Goal: Communication & Community: Answer question/provide support

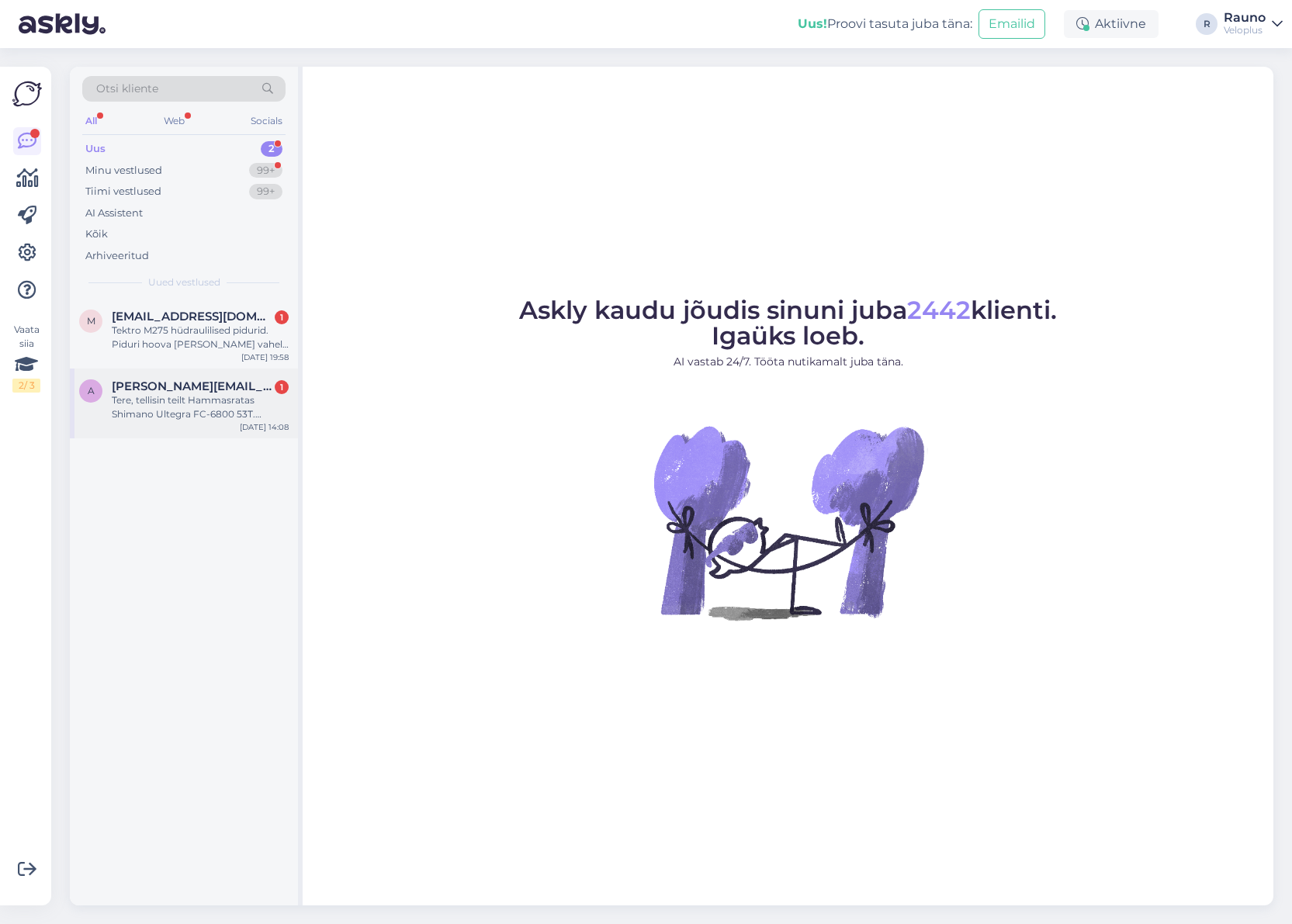
click at [180, 397] on div "Tere, tellisin teilt Hammasratas Shimano Ultegra FC-6800 53T. Rattale [PERSON_N…" at bounding box center [199, 407] width 177 height 28
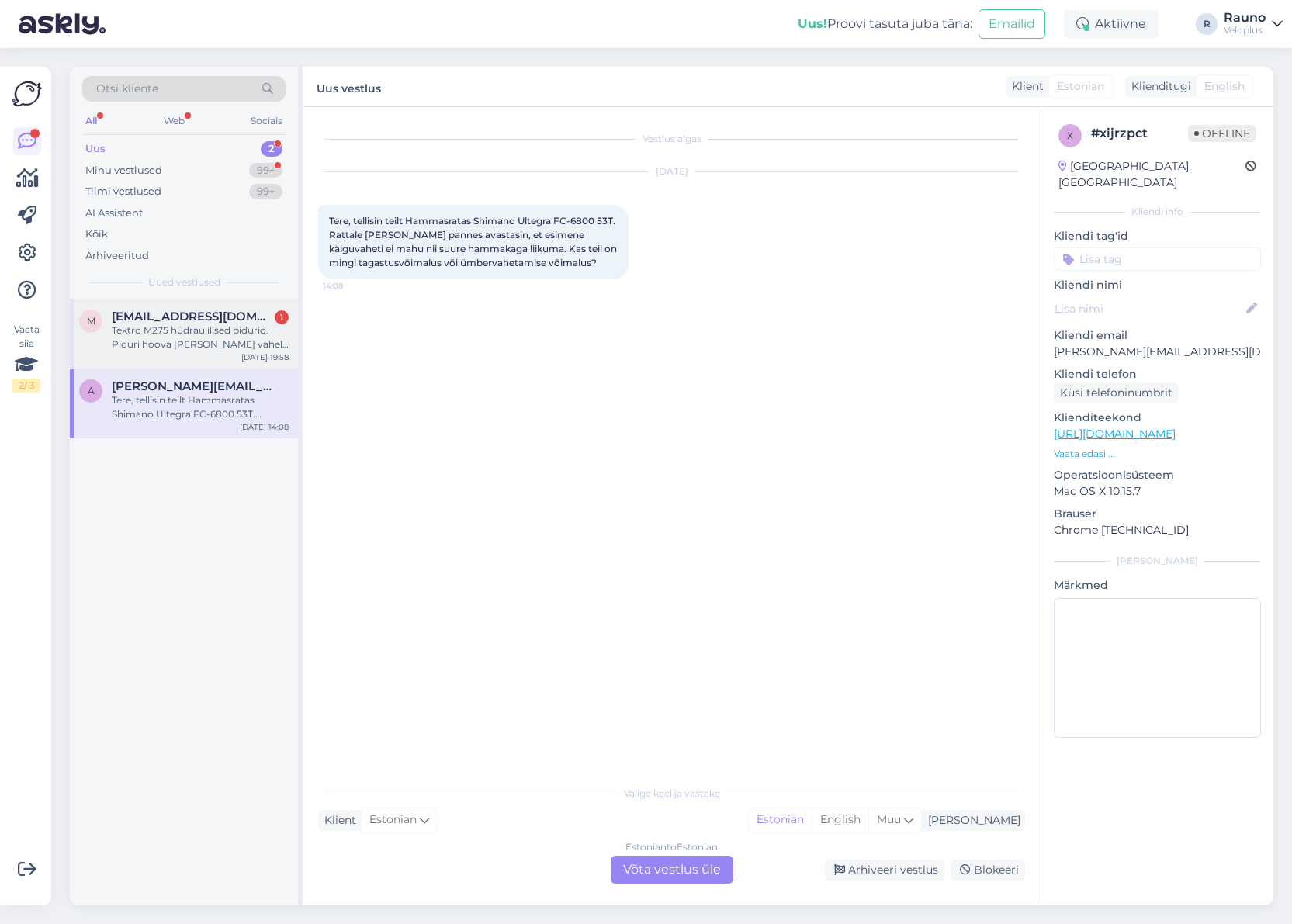
click at [181, 324] on div "Tektro M275 hüdraulilised pidurid. Piduri hoova [PERSON_NAME] vahel lekib õli. …" at bounding box center [199, 338] width 177 height 28
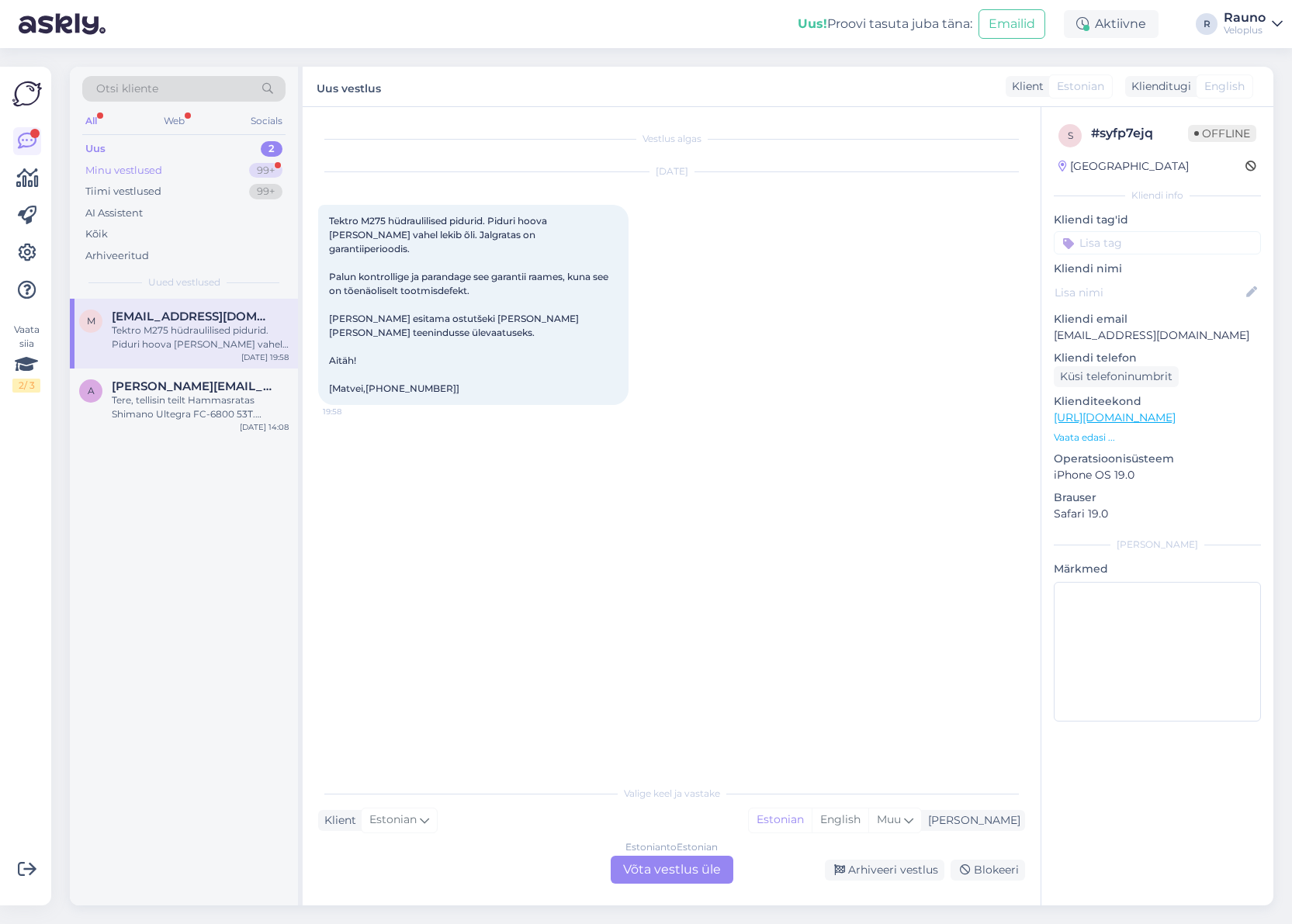
click at [150, 171] on div "Minu vestlused" at bounding box center [124, 170] width 77 height 16
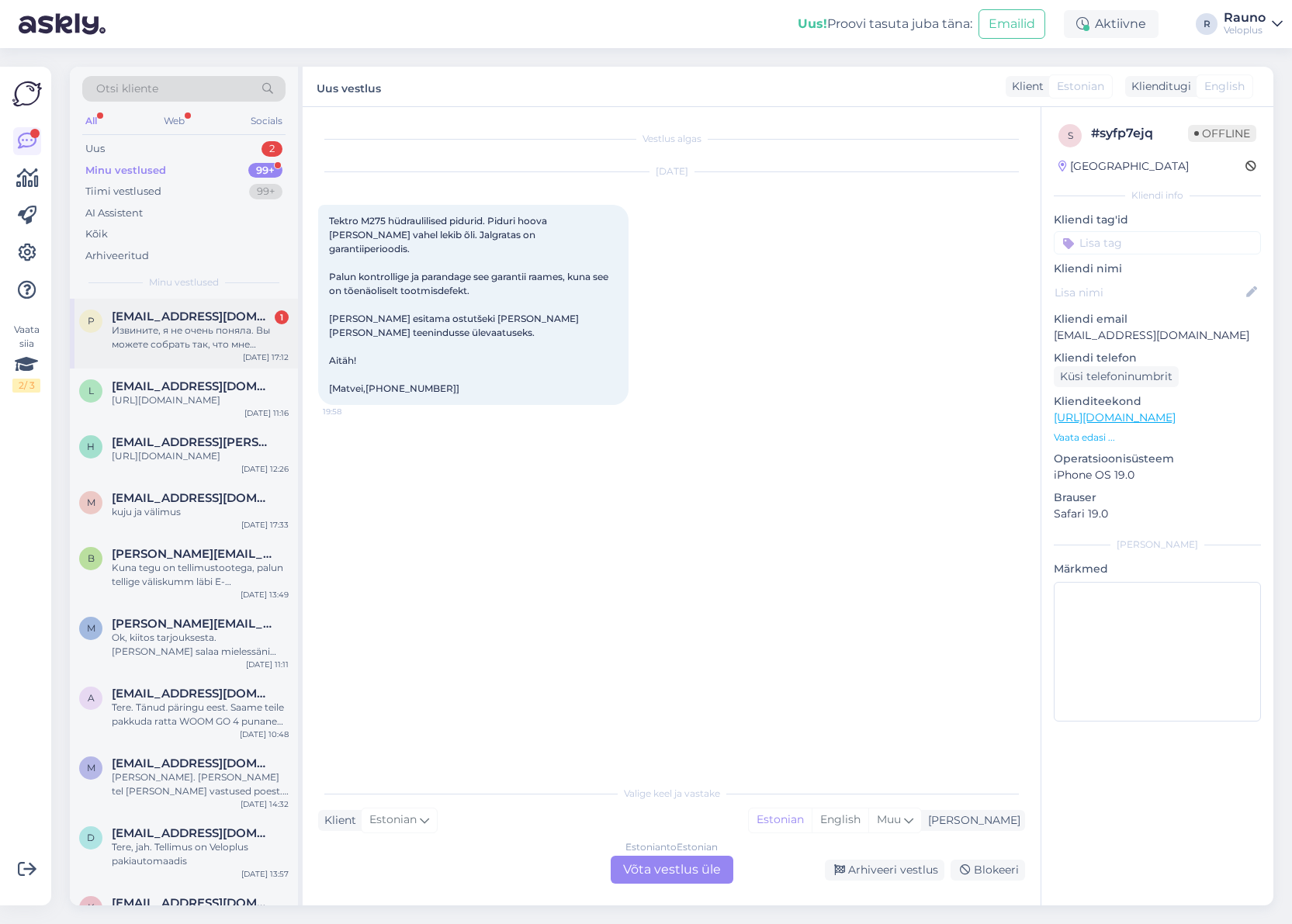
click at [193, 320] on span "[EMAIL_ADDRESS][DOMAIN_NAME]" at bounding box center [192, 316] width 161 height 14
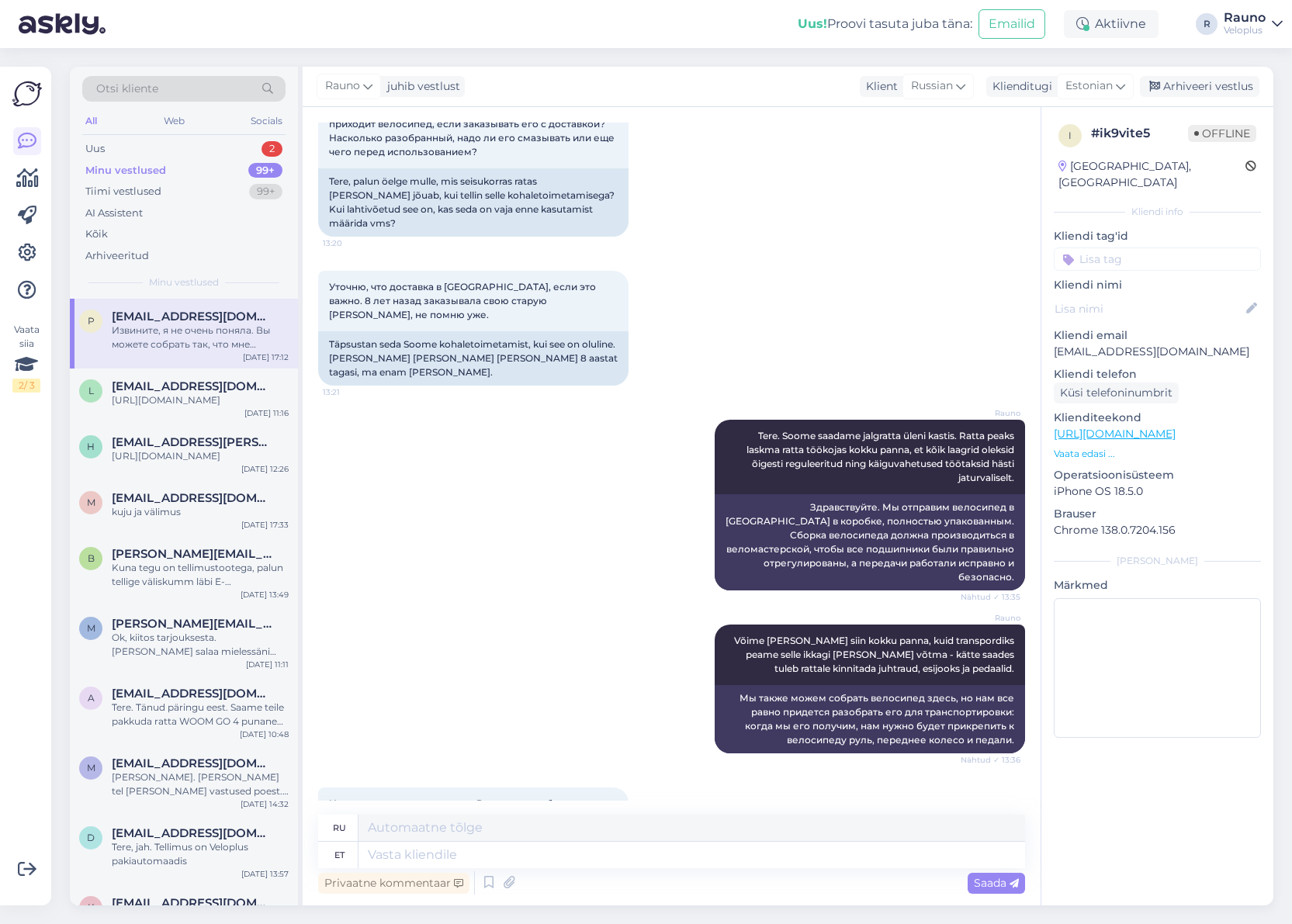
scroll to position [74, 0]
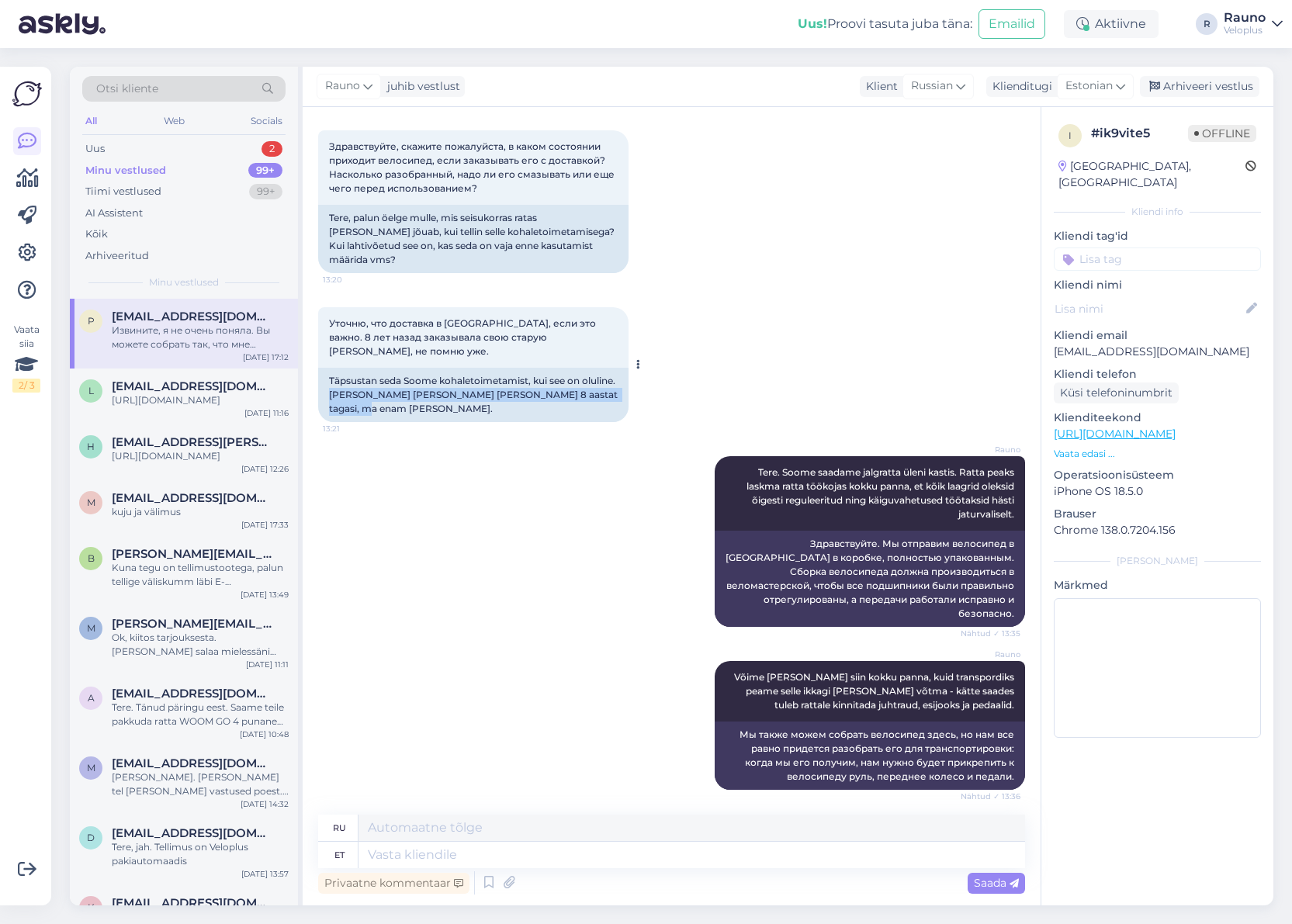
drag, startPoint x: 366, startPoint y: 367, endPoint x: 385, endPoint y: 382, distance: 24.2
click at [385, 382] on div "Täpsustan seda Soome kohaletoimetamist, kui see on oluline. [PERSON_NAME] [PERS…" at bounding box center [473, 394] width 310 height 54
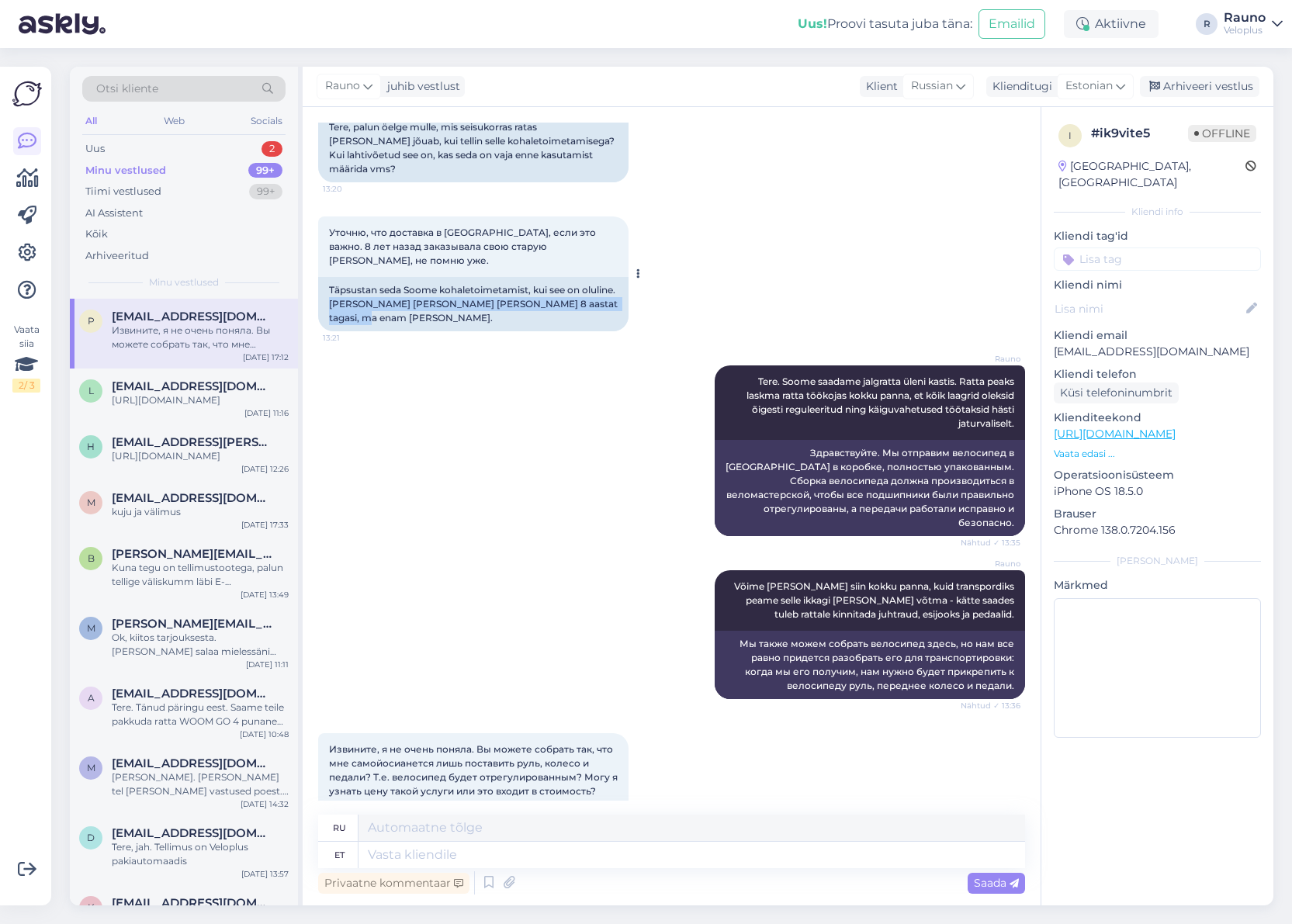
scroll to position [230, 0]
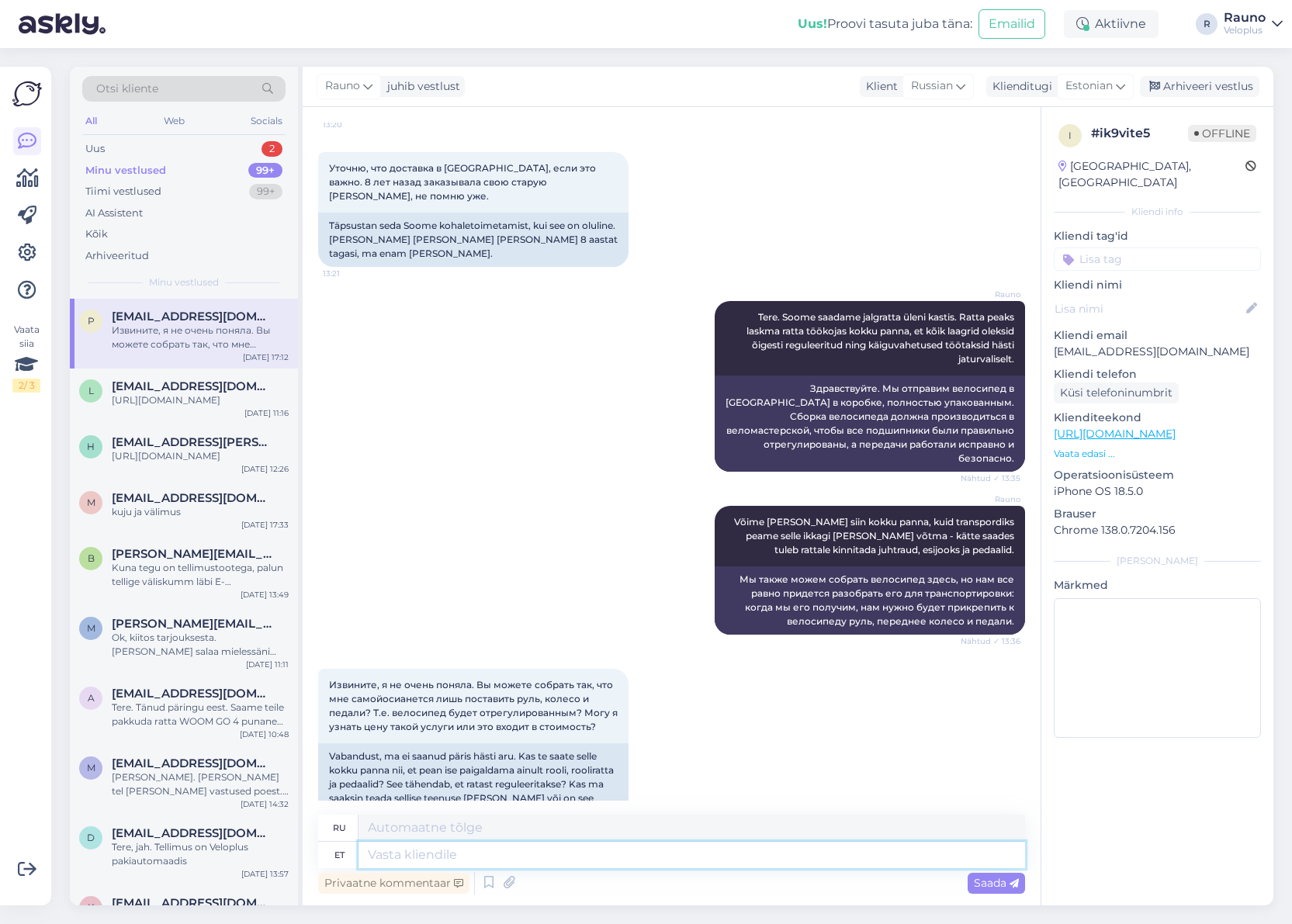
click at [422, 860] on textarea at bounding box center [692, 854] width 666 height 27
type textarea "See"
type textarea "Этот"
type textarea "See on"
type textarea "Это"
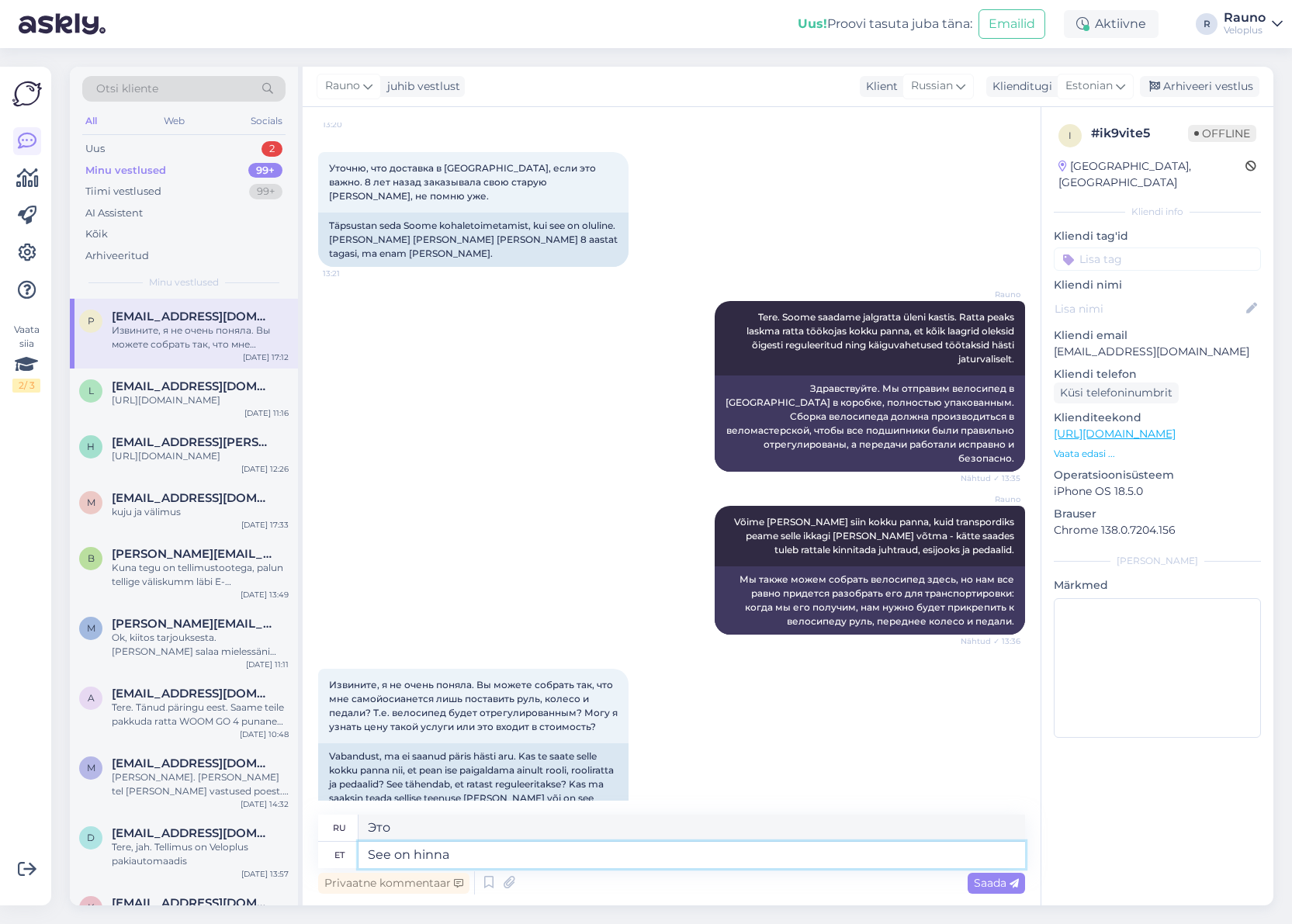
type textarea "See on hinna"
type textarea "Это цена"
type textarea "See on hinna sees"
type textarea "Это включено в цену."
type textarea "Tere. See on hinna sees"
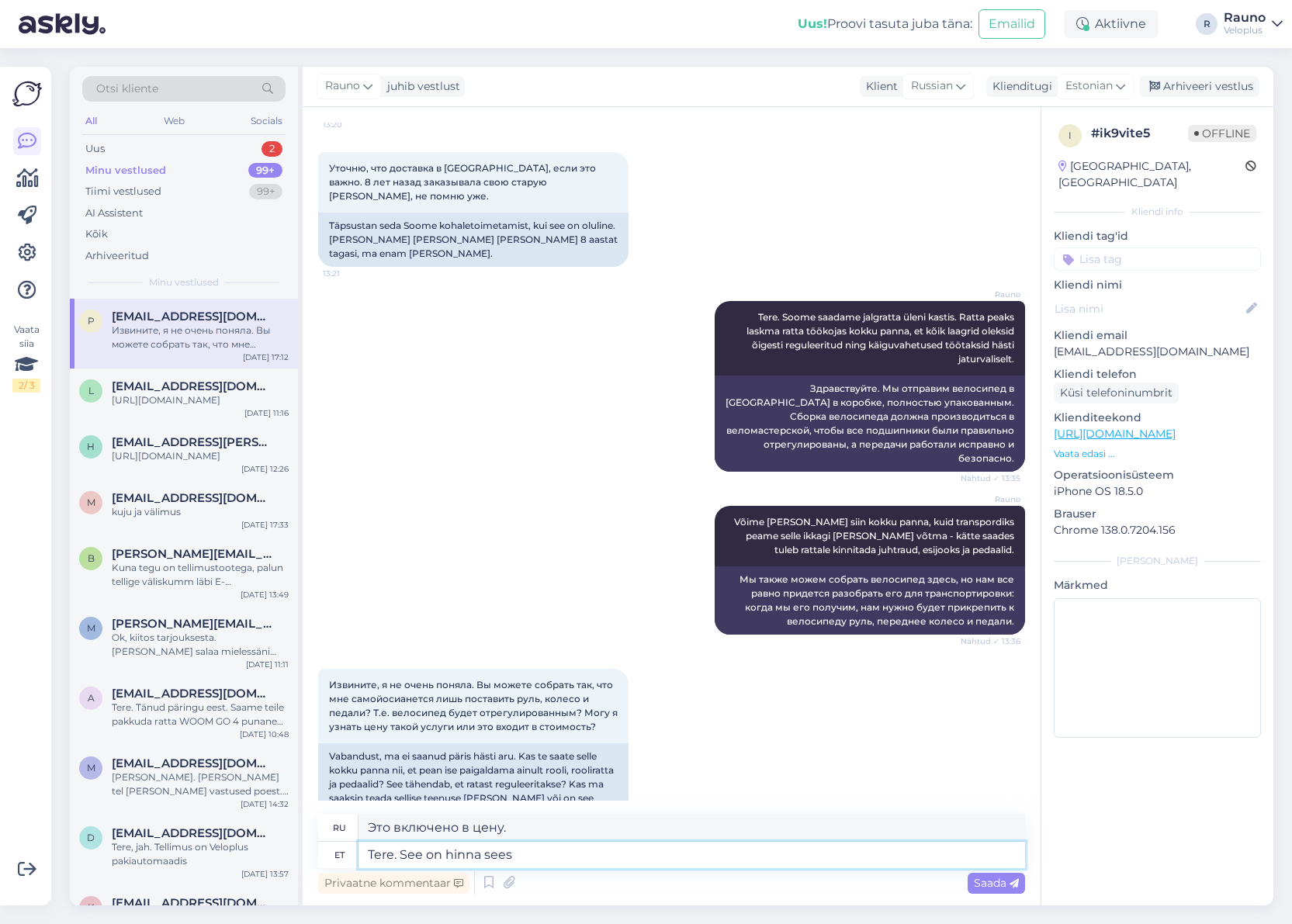
type textarea "Здравствуйте. Это включено в цену?"
type textarea "Tere. Ratta reguleerimineSee on hinna sees"
type textarea "Здравствуйте. Регулировка колёс включена в стоимость."
drag, startPoint x: 652, startPoint y: 855, endPoint x: 510, endPoint y: 854, distance: 142.0
click at [510, 854] on textarea "Tere. Ratta reguleerimine See on hinna sees" at bounding box center [692, 854] width 666 height 27
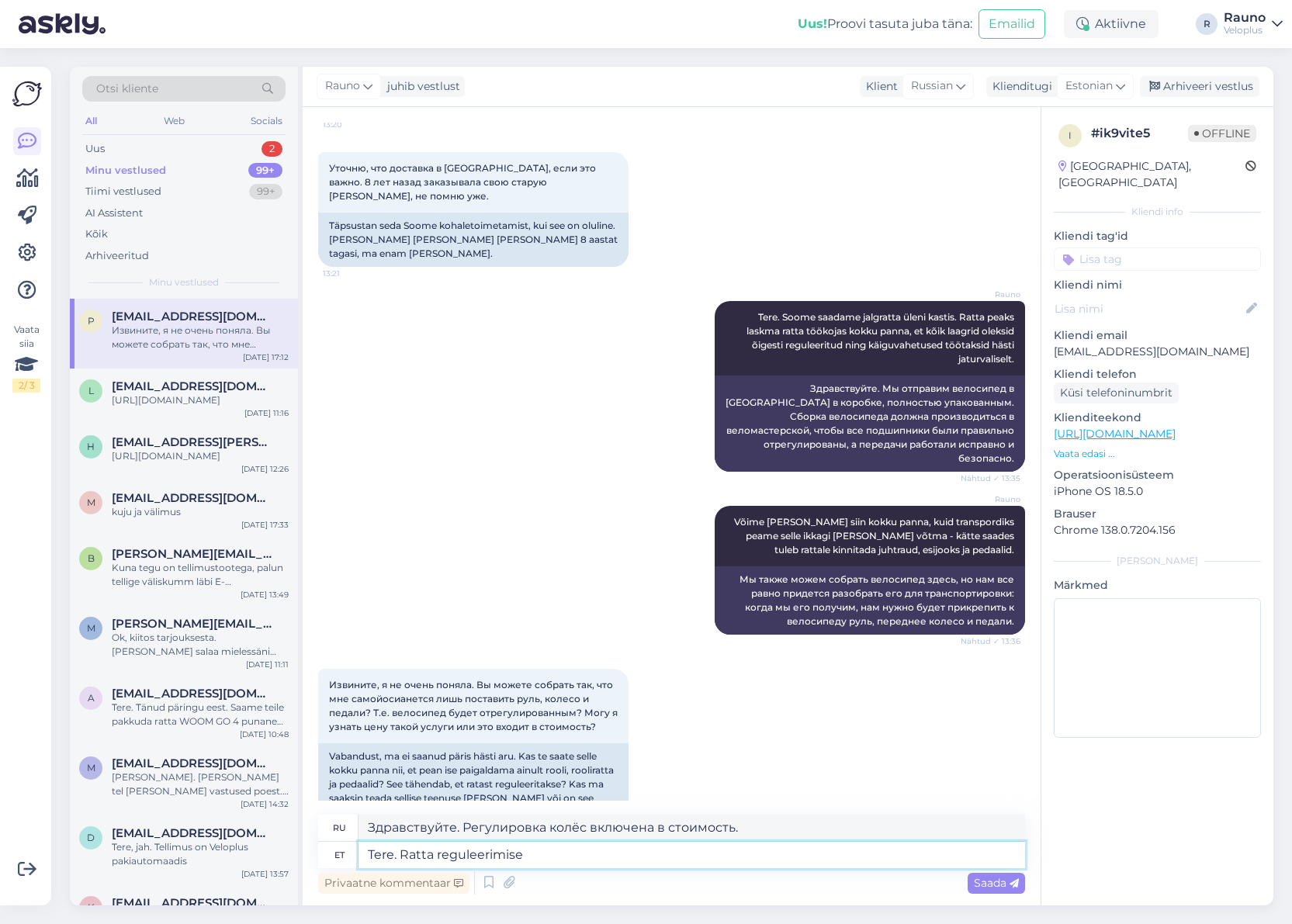
type textarea "Tere. Ratta reguleerimise"
type textarea "Привет. Регулировка колёс."
type textarea "Tere. Ratta reguleerimise saame"
type textarea "Здравствуйте. Мы можем отрегулировать колесо."
type textarea "Tere. Ratta reguleerimise saame pakkuda h"
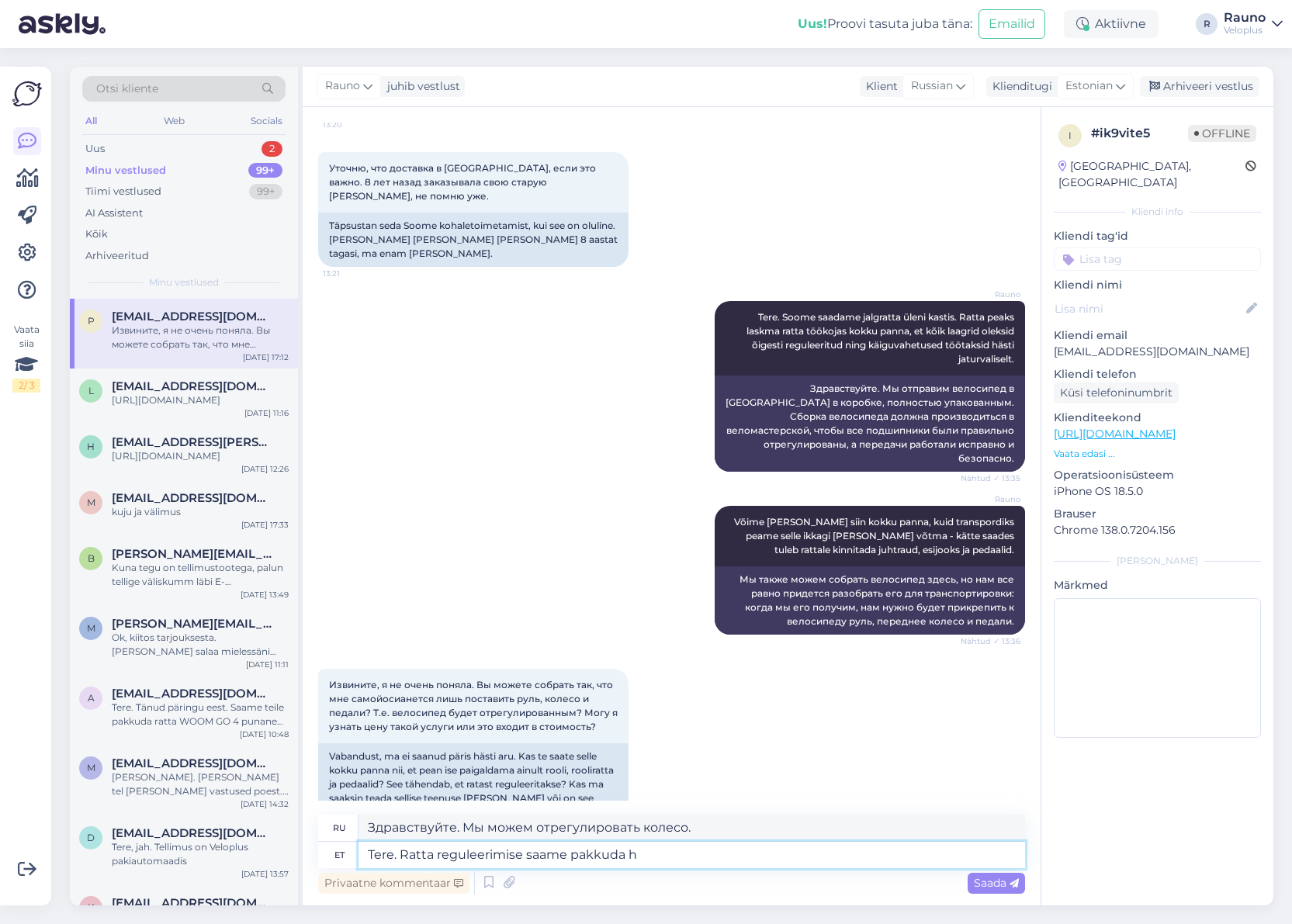
type textarea "Здравствуйте. Мы можем предложить регулировку колёс."
type textarea "Tere. Ratta reguleerimise saame pakkuda hinna"
type textarea "Здравствуйте. Можем предложить цену на регулировку колёс."
type textarea "Tere. Ratta reguleerimise saame pakkuda hinna sees"
type textarea "Здравствуйте. Мы можем предложить регулировку развал-схождения, которая включен…"
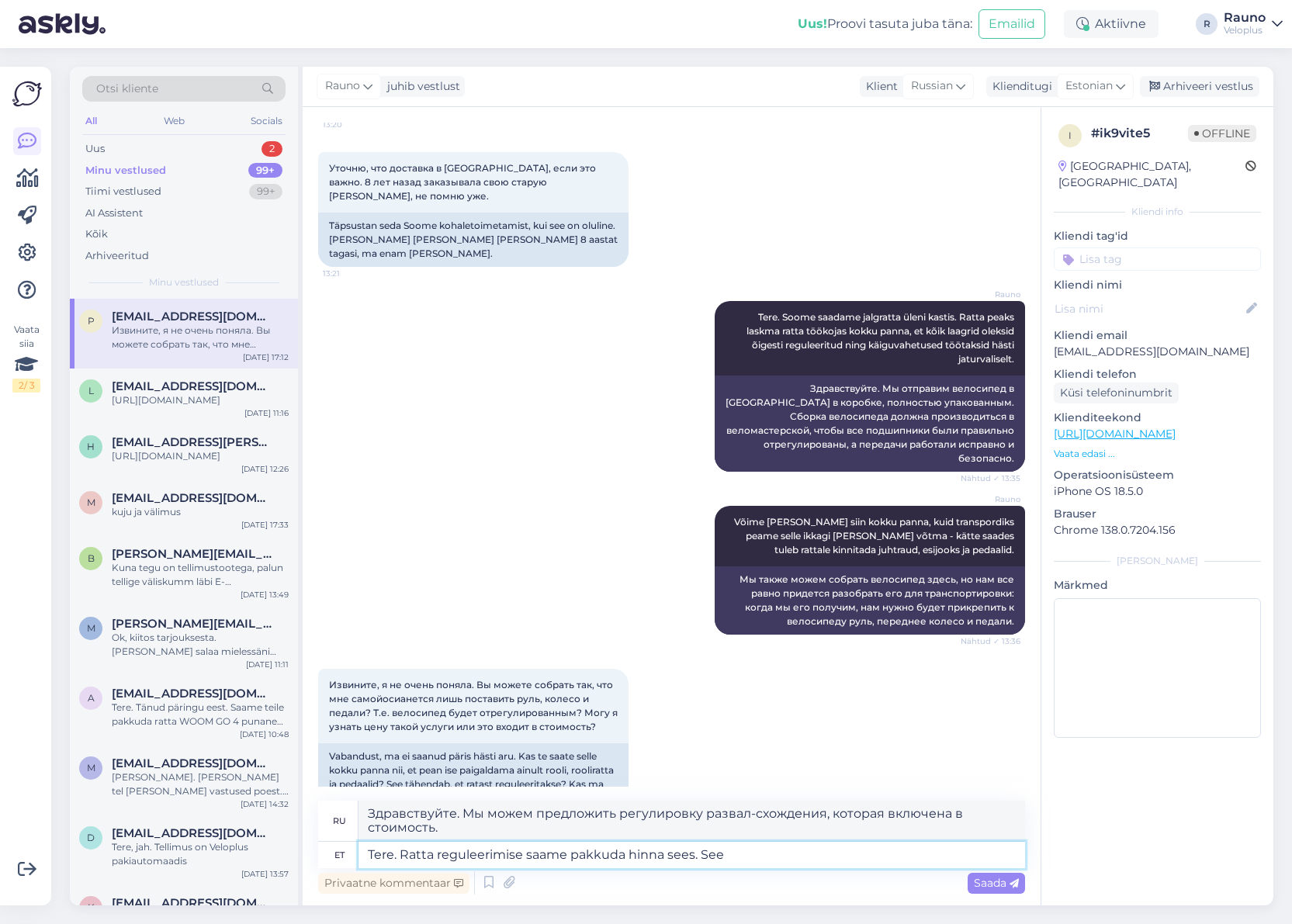
type textarea "Tere. Ratta reguleerimise saame pakkuda hinna sees. See"
type textarea "Здравствуйте. Мы можем предложить регулировку развал-схождения, которая включен…"
type textarea "Tere. Ratta reguleerimise saame pakkuda hinna sees. See tähendab, et"
type textarea "Здравствуйте. Мы можем включить развал-схождение в стоимость. Это значит,"
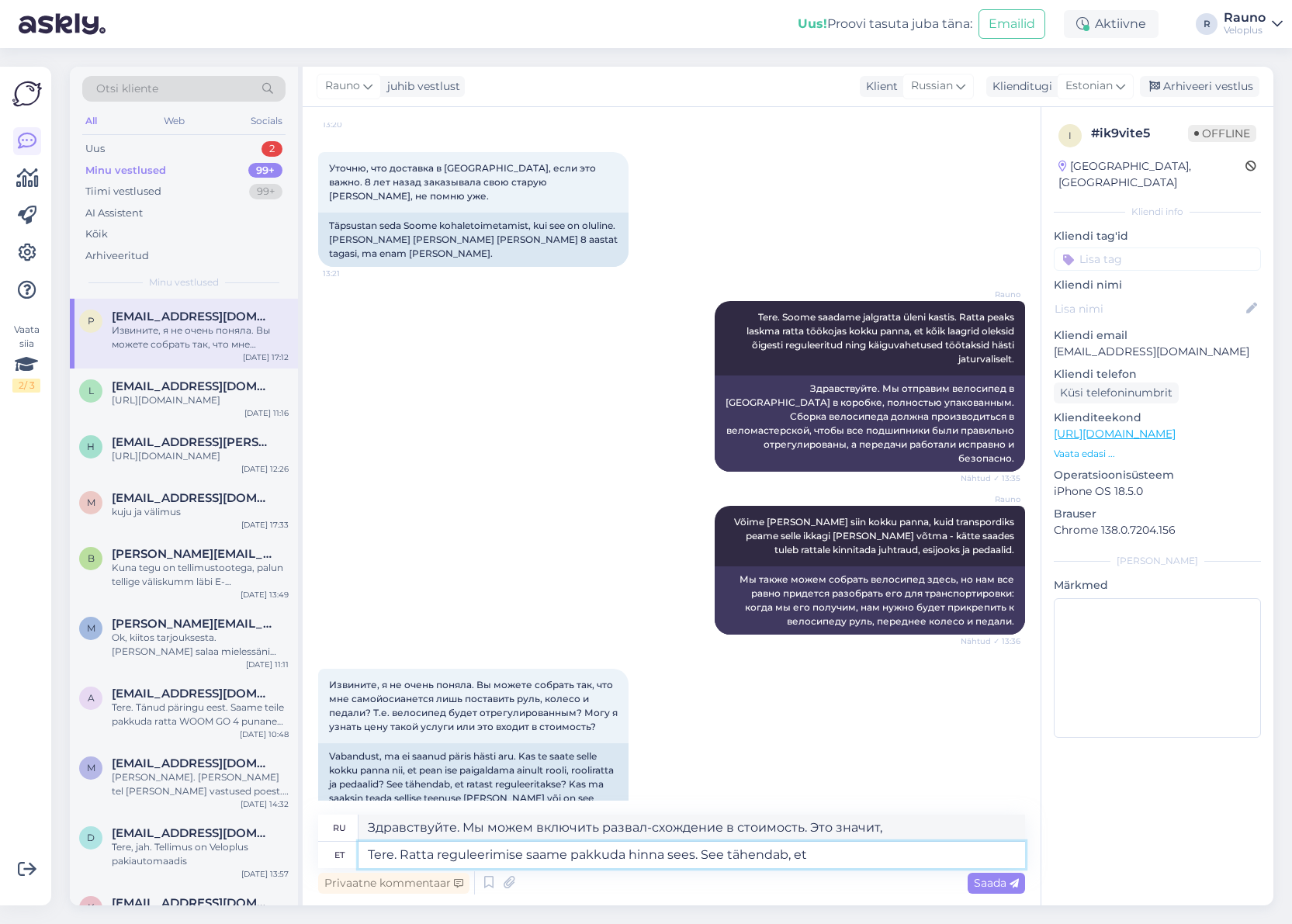
type textarea "Tere. Ratta reguleerimise saame pakkuda hinna sees. See tähendab, et"
type textarea "Здравствуйте. Мы можем включить развал-схождение в стоимость. Это значит, что"
type textarea "Tere. Ratta reguleerimise saame pakkuda hinna sees. See tähendab, et me"
type textarea "Здравствуйте. Мы можем включить развал-схождение в стоимость. Это значит, что мы"
type textarea "Tere. Ratta reguleerimise saame pakkuda hinna sees. See tähendab, et me pa"
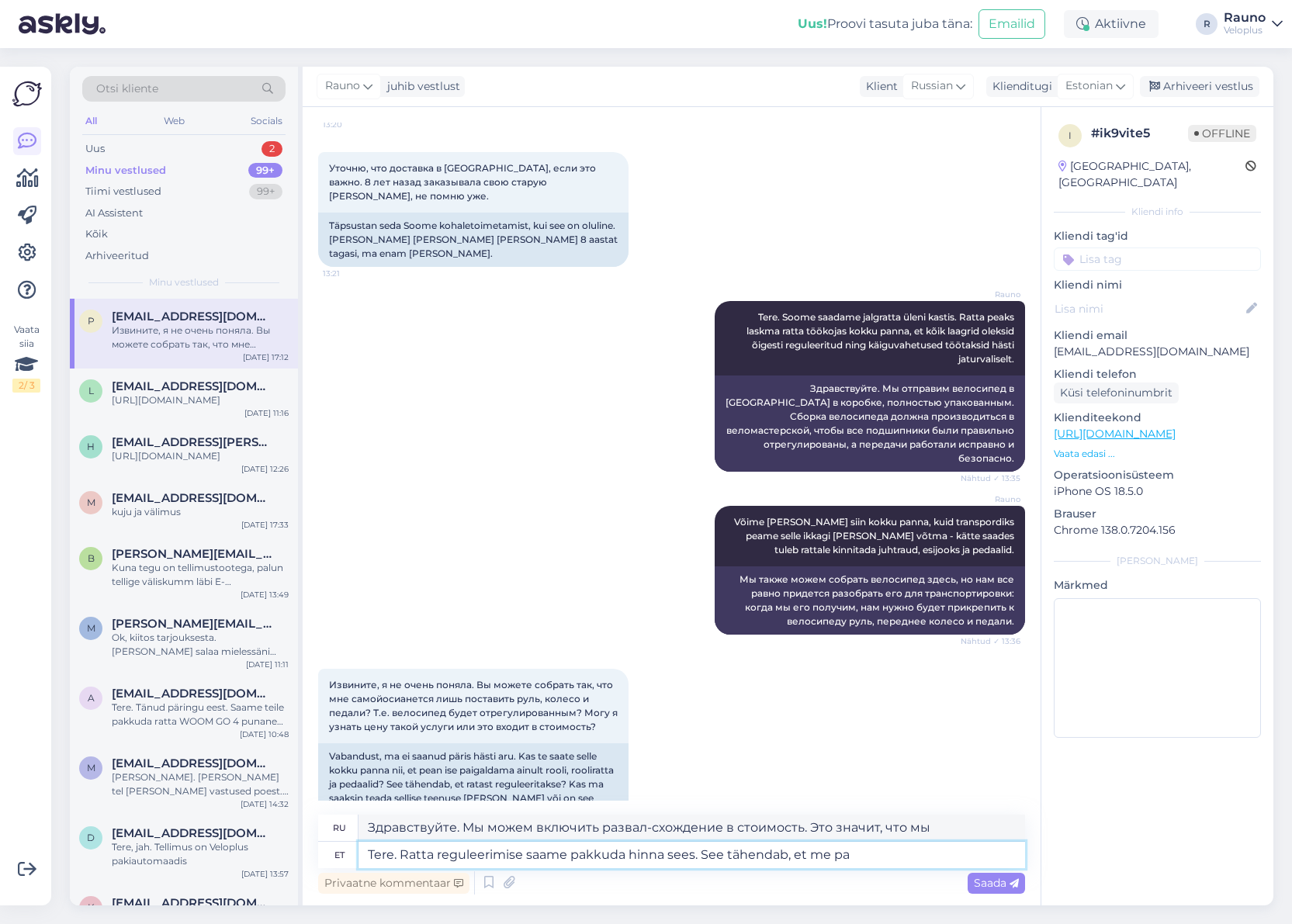
type textarea "Здравствуйте. Мы можем включить развал-схождение в стоимость. Это значит, что м…"
type textarea "Tere. Ratta reguleerimise saame pakkuda hinna sees. See tähendab, et me"
type textarea "Здравствуйте. Мы можем предложить вам регулировку развал-схождения, которая вкл…"
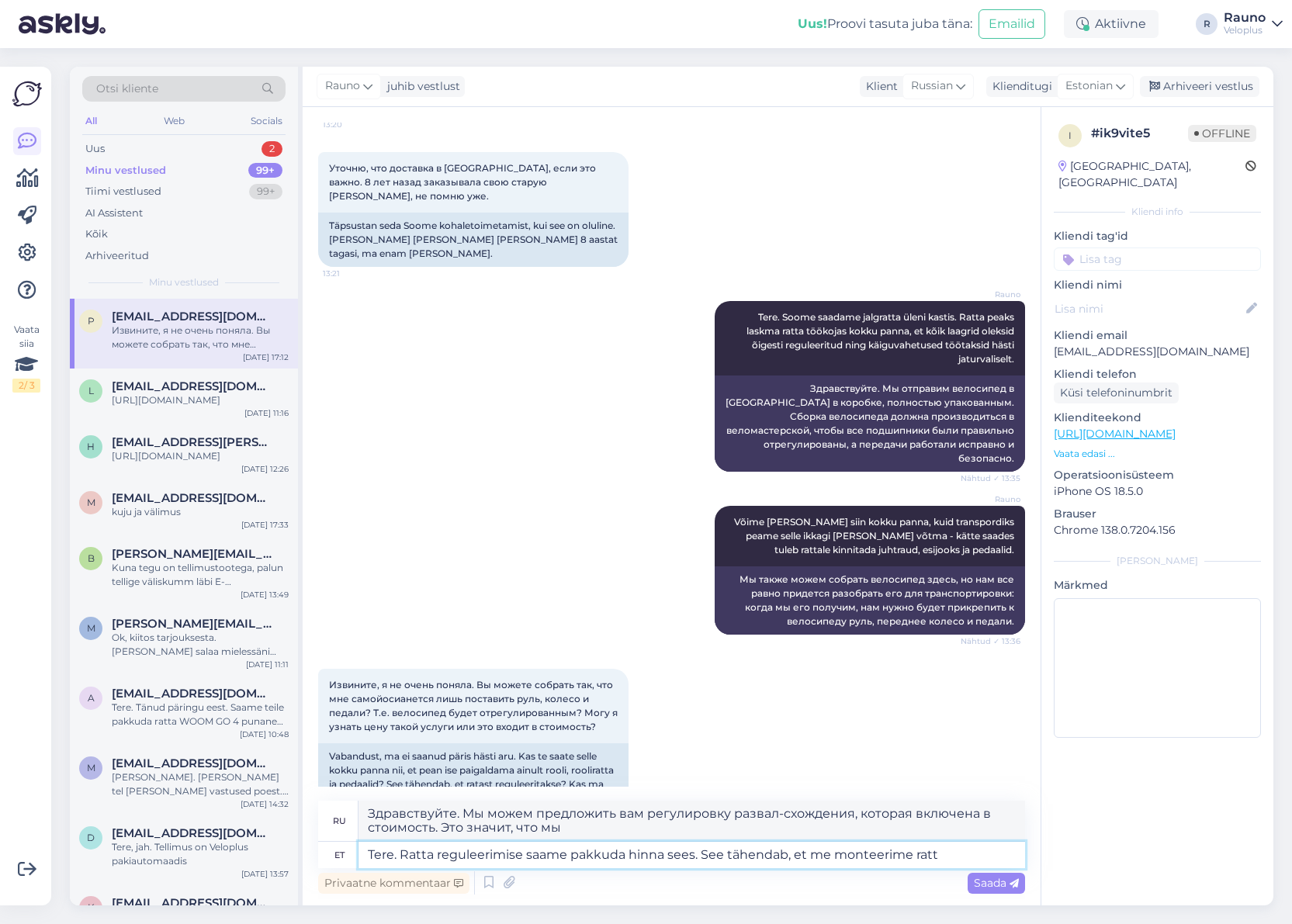
type textarea "Tere. Ratta reguleerimise saame pakkuda hinna sees. See tähendab, et me monteer…"
type textarea "Здравствуйте. Мы можем включить регулировку колёс в стоимость. Это значит, что …"
type textarea "Tere. Ratta reguleerimise saame pakkuda hinna sees. See tähendab, et me monteer…"
type textarea "Здравствуйте. Мы можем включить регулировку колеса в стоимость. Это значит, что…"
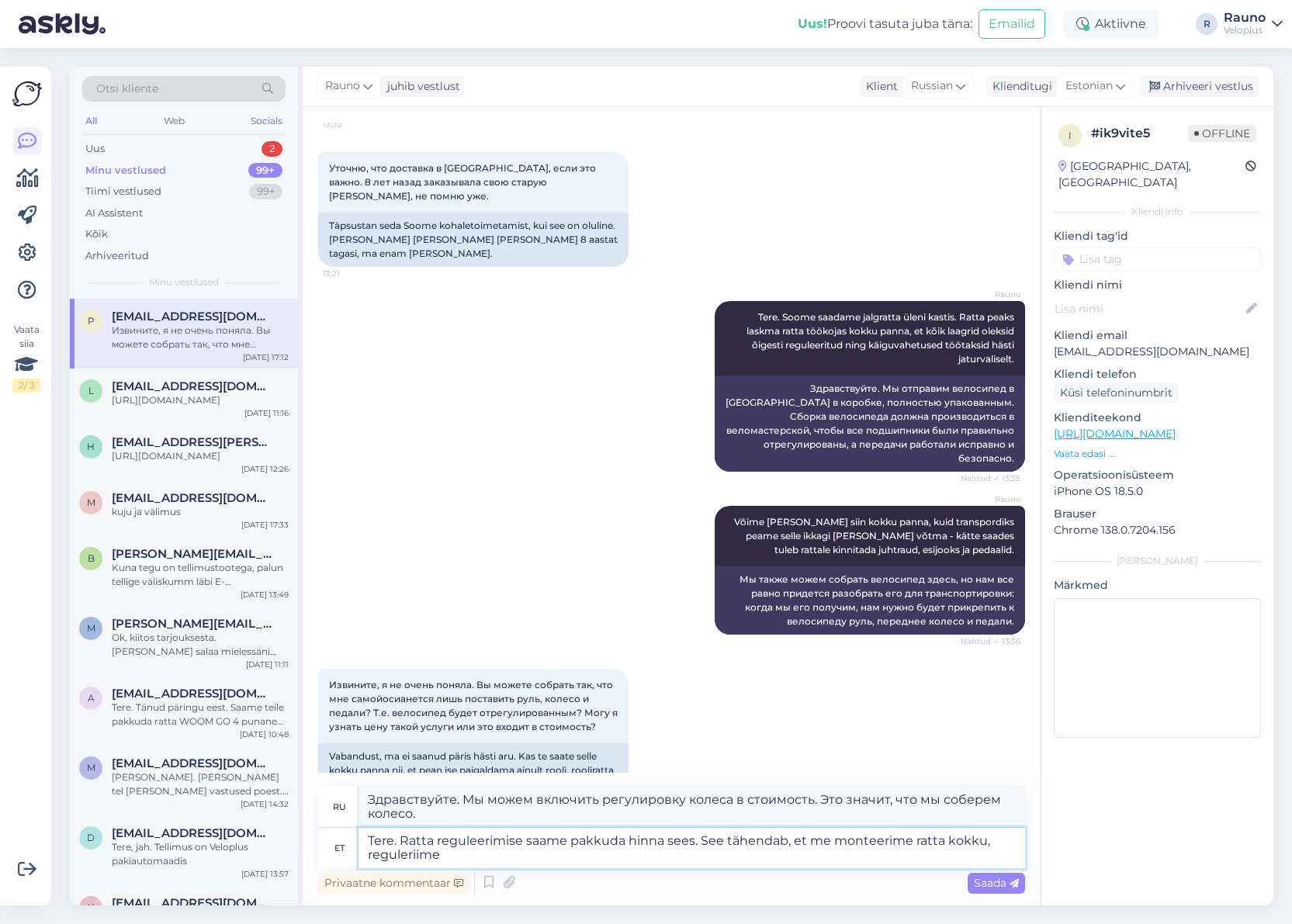
type textarea "Tere. Ratta reguleerimise saame pakkuda hinna sees. See tähendab, et me monteer…"
type textarea "Здравствуйте. Мы можем предложить регулировку колес, которая включена в стоимос…"
type textarea "Tere. Ratta reguleerimise saame pakkuda hinna sees. See tähendab, et me monteer…"
type textarea "Здравствуйте. Мы можем предложить регулировку колеса, которая включена в стоимо…"
type textarea "Tere. Ratta reguleerimise saame pakkuda hinna sees. See tähendab, et me monteer…"
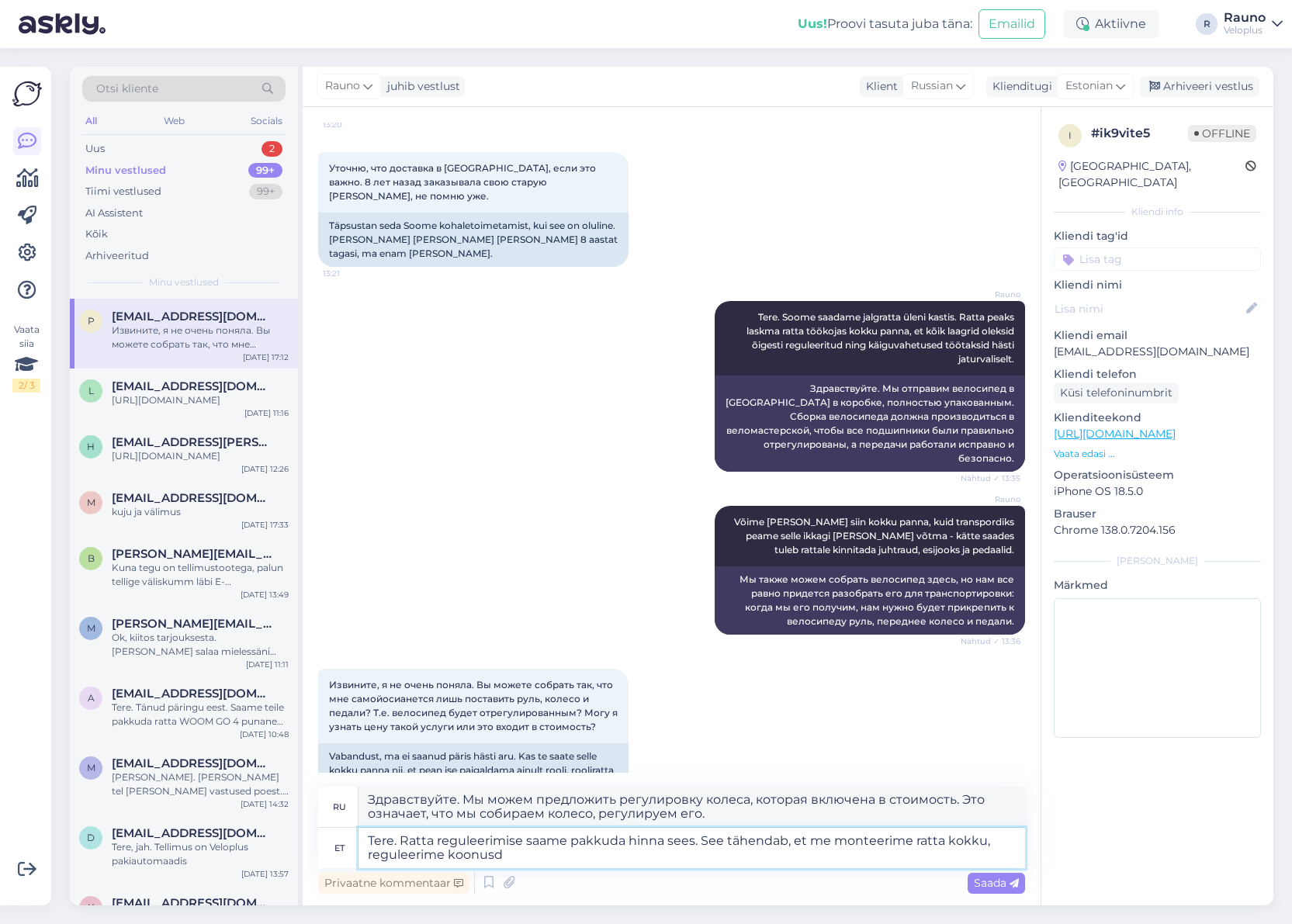
type textarea "Здравствуйте. Мы можем включить регулировку колеса в стоимость. Это означает, ч…"
type textarea "Tere. Ratta reguleerimise saame pakkuda hinna sees. See tähendab, et me monteer…"
type textarea "Здравствуйте. Мы можем включить регулировку колёс в стоимость. Это значит, что …"
type textarea "Tere. Ratta reguleerimise saame pakkuda hinna sees. See tähendab, et me monteer…"
type textarea "Здравствуйте. Мы можем включить регулировку колёс в стоимость. Это означает, чт…"
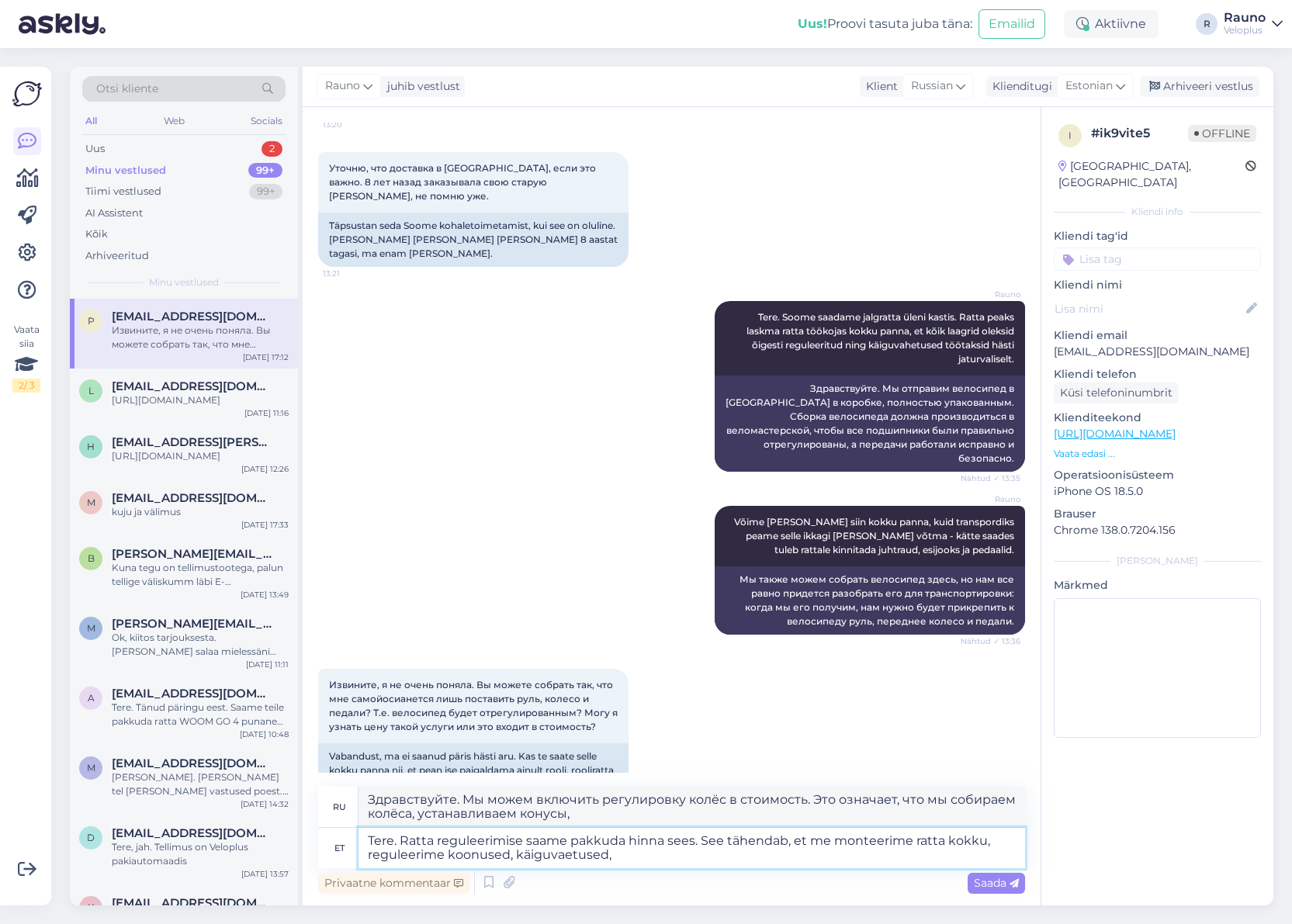
type textarea "Tere. Ratta reguleerimise saame pakkuda hinna sees. See tähendab, et me monteer…"
type textarea "Здравствуйте. Мы можем включить регулировку колёс в стоимость. Это означает, чт…"
type textarea "Tere. Ratta reguleerimise saame pakkuda hinna sees. See tähendab, et me monteer…"
type textarea "Здравствуйте. Мы можем включить регулировку колёс в стоимость. Это означает, чт…"
type textarea "Tere. Ratta reguleerimise saame pakkuda hinna sees. See tähendab, et me monteer…"
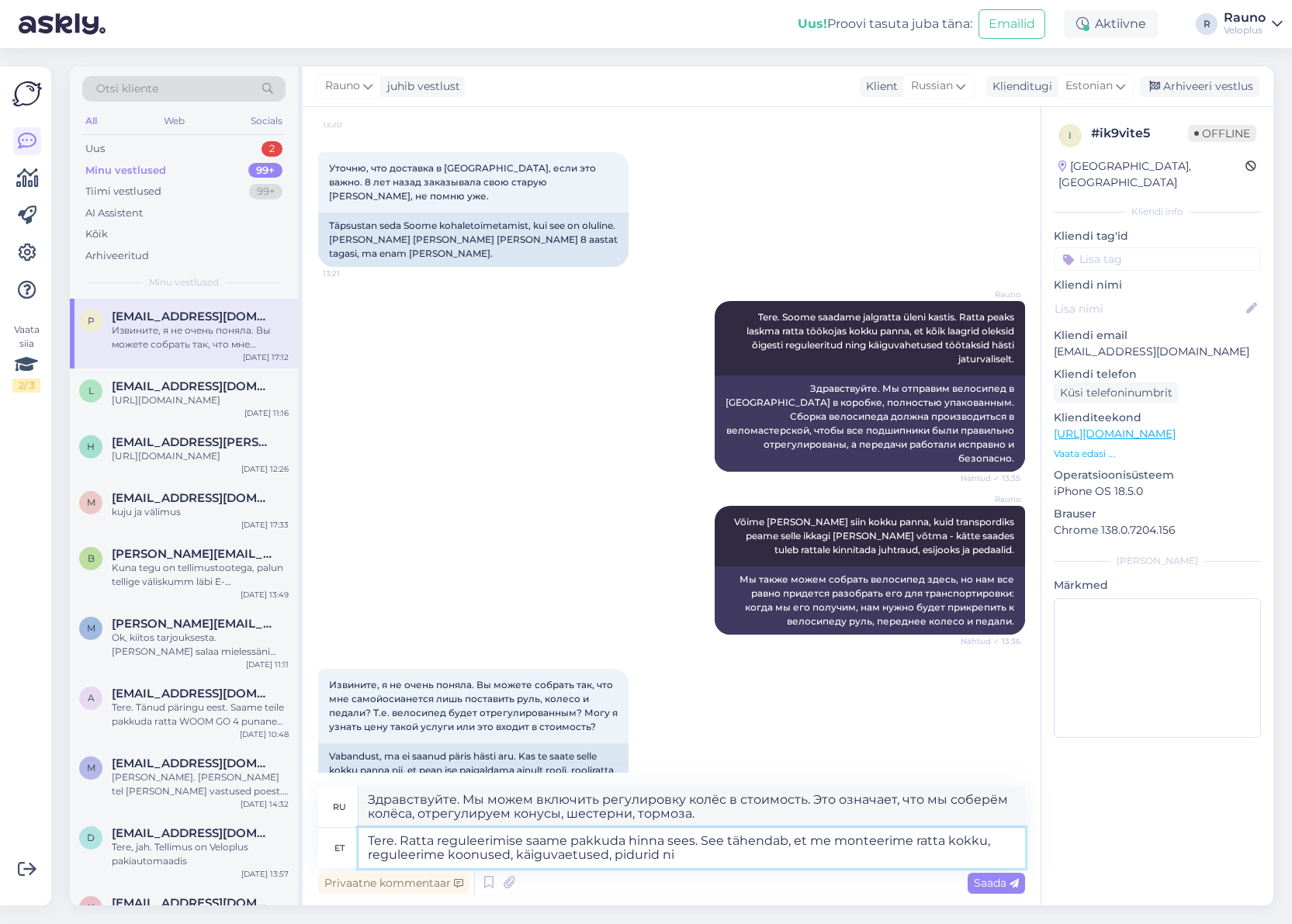
type textarea "Здравствуйте. Мы можем включить регулировку колёс в стоимость. Это означает, чт…"
type textarea "Tere. Ratta reguleerimise saame pakkuda hinna sees. See tähendab, et me monteer…"
type textarea "Здравствуйте! Мы можем включить регулировку колёс в стоимость. Это означает, чт…"
type textarea "Tere. Ratta reguleerimise saame pakkuda hinna sees. See tähendab, et me monteer…"
type textarea "Здравствуйте. Мы можем включить регулировку колеса в стоимость. Это означает, ч…"
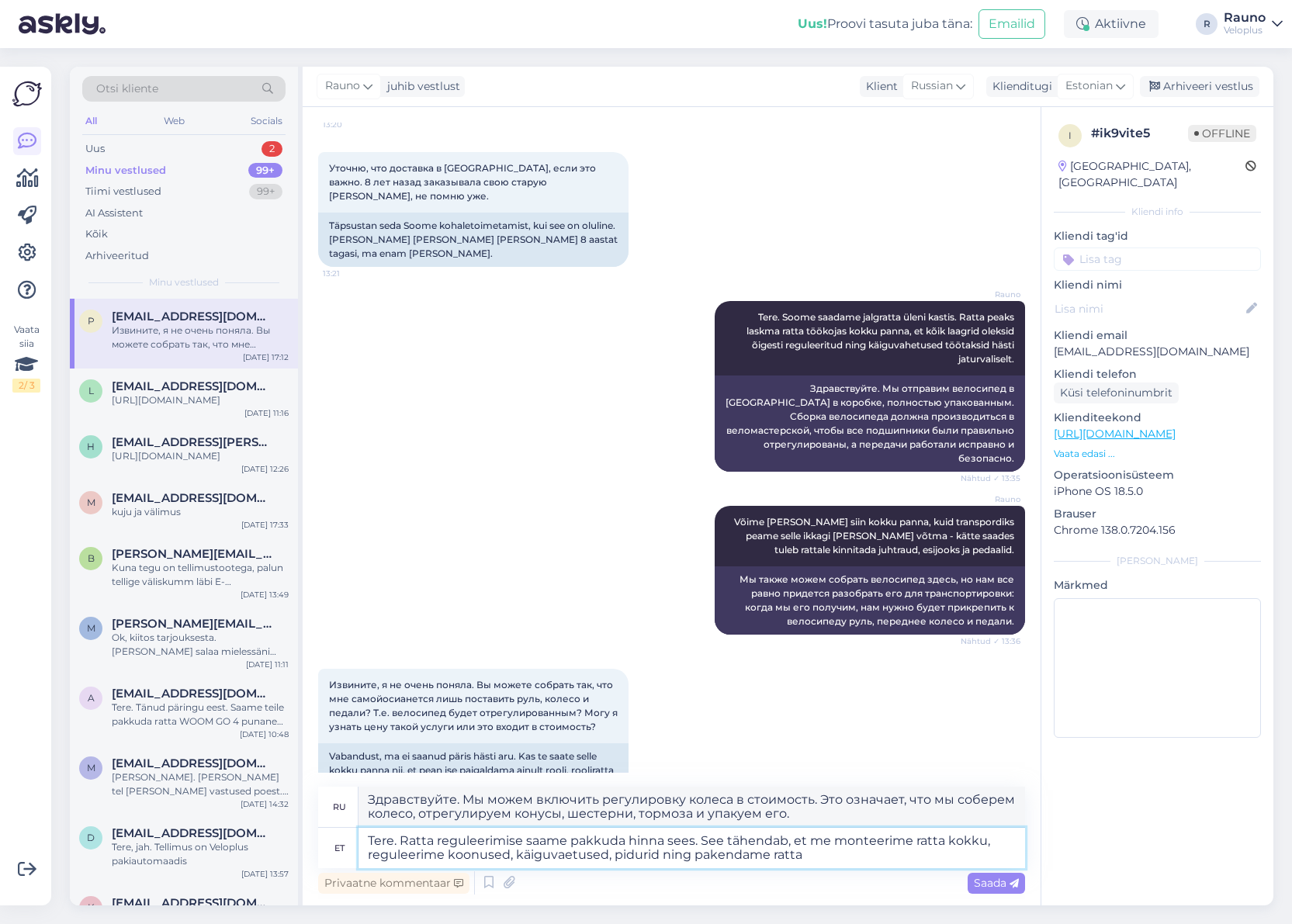
type textarea "Tere. Ratta reguleerimise saame pakkuda hinna sees. See tähendab, et me monteer…"
type textarea "Здравствуйте. Мы можем включить регулировку колеса в стоимость. Это означает, ч…"
type textarea "Tere. Ratta reguleerimise saame pakkuda hinna sees. See tähendab, et me monteer…"
type textarea "Здравствуйте. Мы можем включить регулировку колеса в стоимость. Это означает, ч…"
type textarea "Tere. Ratta reguleerimise saame pakkuda hinna sees. See tähendab, et me monteer…"
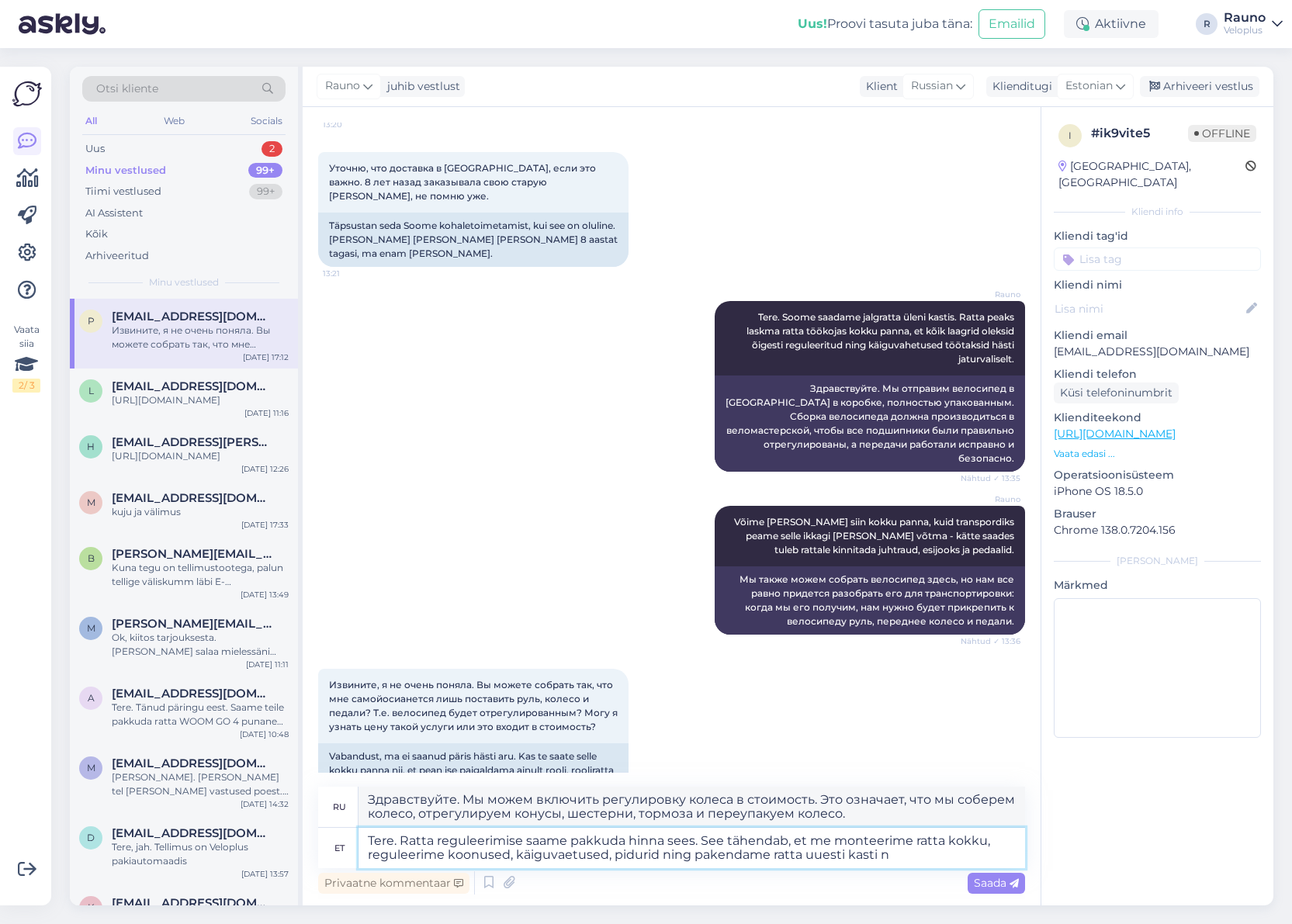
type textarea "Здравствуйте. Мы можем включить регулировку колеса в стоимость. Это означает, ч…"
type textarea "Tere. Ratta reguleerimise saame pakkuda hinna sees. See tähendab, et me monteer…"
type textarea "Здравствуйте. Мы можем включить регулировку колеса в стоимость. Это означает, ч…"
type textarea "Tere. Ratta reguleerimise saame pakkuda hinna sees. See tähendab, et me monteer…"
type textarea "Здравствуйте! Мы можем включить регулировку колеса в стоимость. Это означает, ч…"
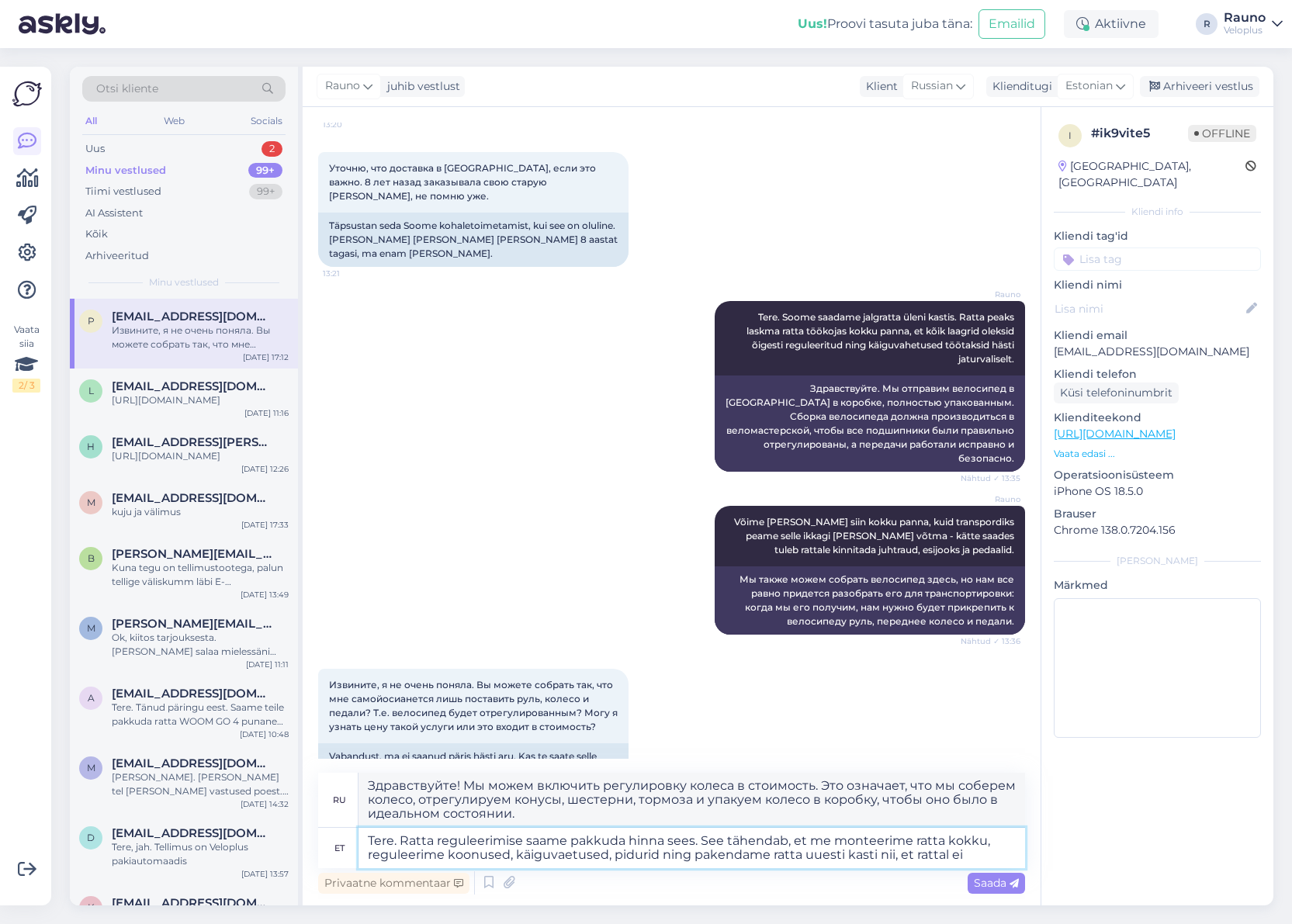
type textarea "Tere. Ratta reguleerimise saame pakkuda hinna sees. See tähendab, et me monteer…"
type textarea "Здравствуйте. Мы можем включить регулировку колеса в стоимость. Это означает, ч…"
type textarea "Tere. Ratta reguleerimise saame pakkuda hinna sees. See tähendab, et me monteer…"
type textarea "Здравствуйте! Мы можем включить регулировку колеса в стоимость. Это означает, ч…"
type textarea "Tere. Ratta reguleerimise saame pakkuda hinna sees. See tähendab, et me monteer…"
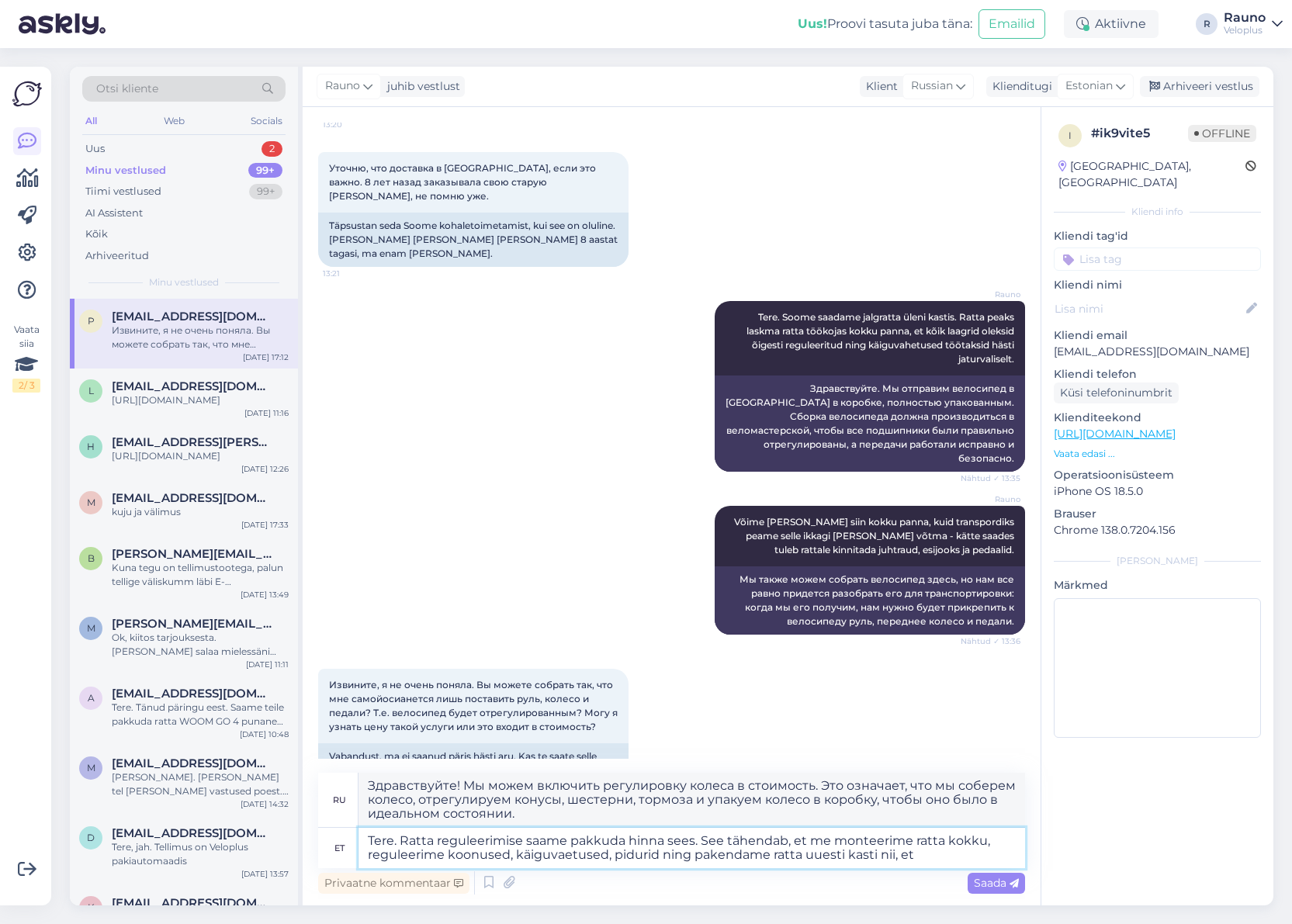
type textarea "Здравствуйте. Мы можем включить регулировку колеса в стоимость. Это означает, ч…"
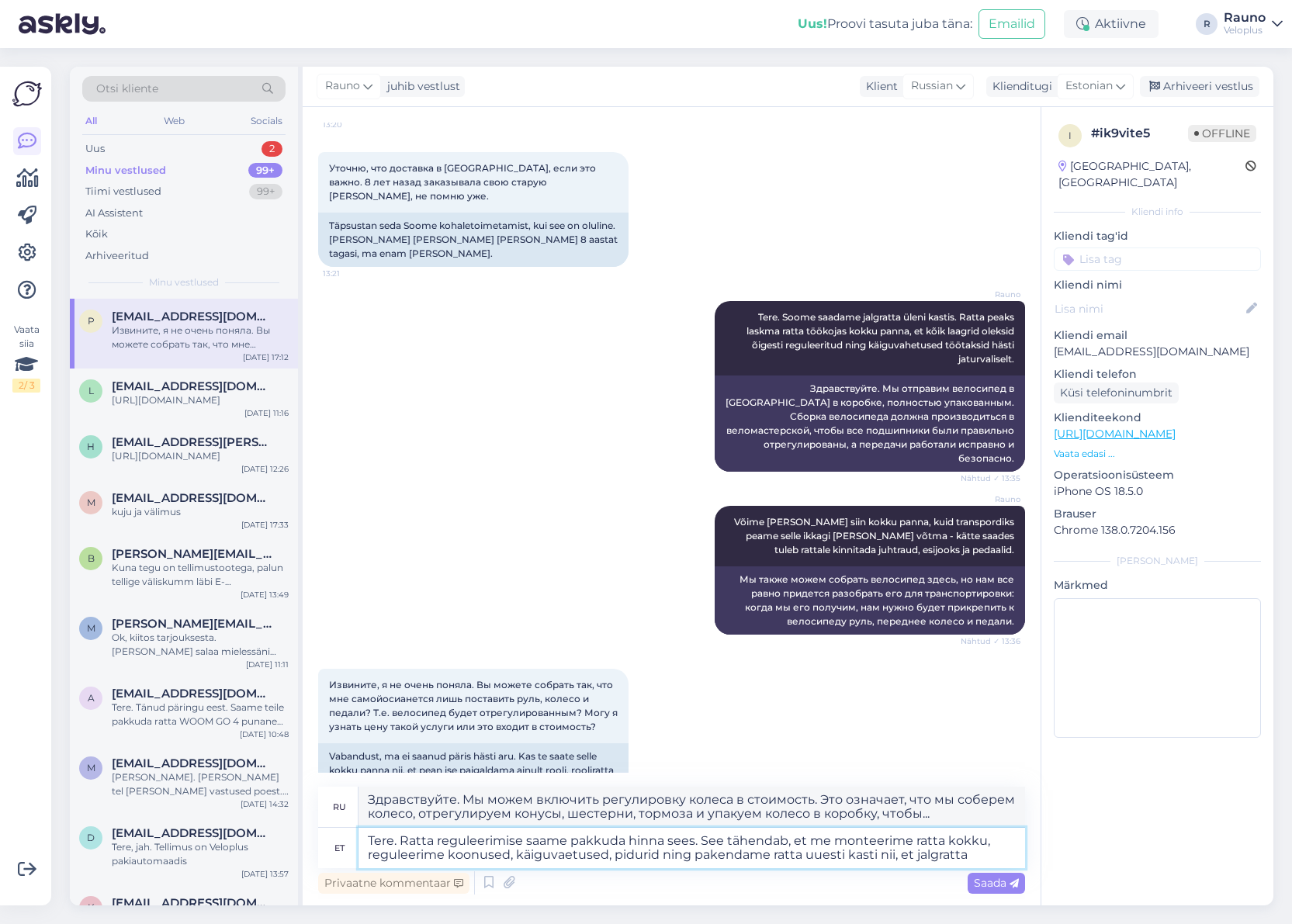
type textarea "Tere. Ratta reguleerimise saame pakkuda hinna sees. See tähendab, et me monteer…"
type textarea "Здравствуйте. Мы можем включить регулировку колёс в стоимость. Это означает, чт…"
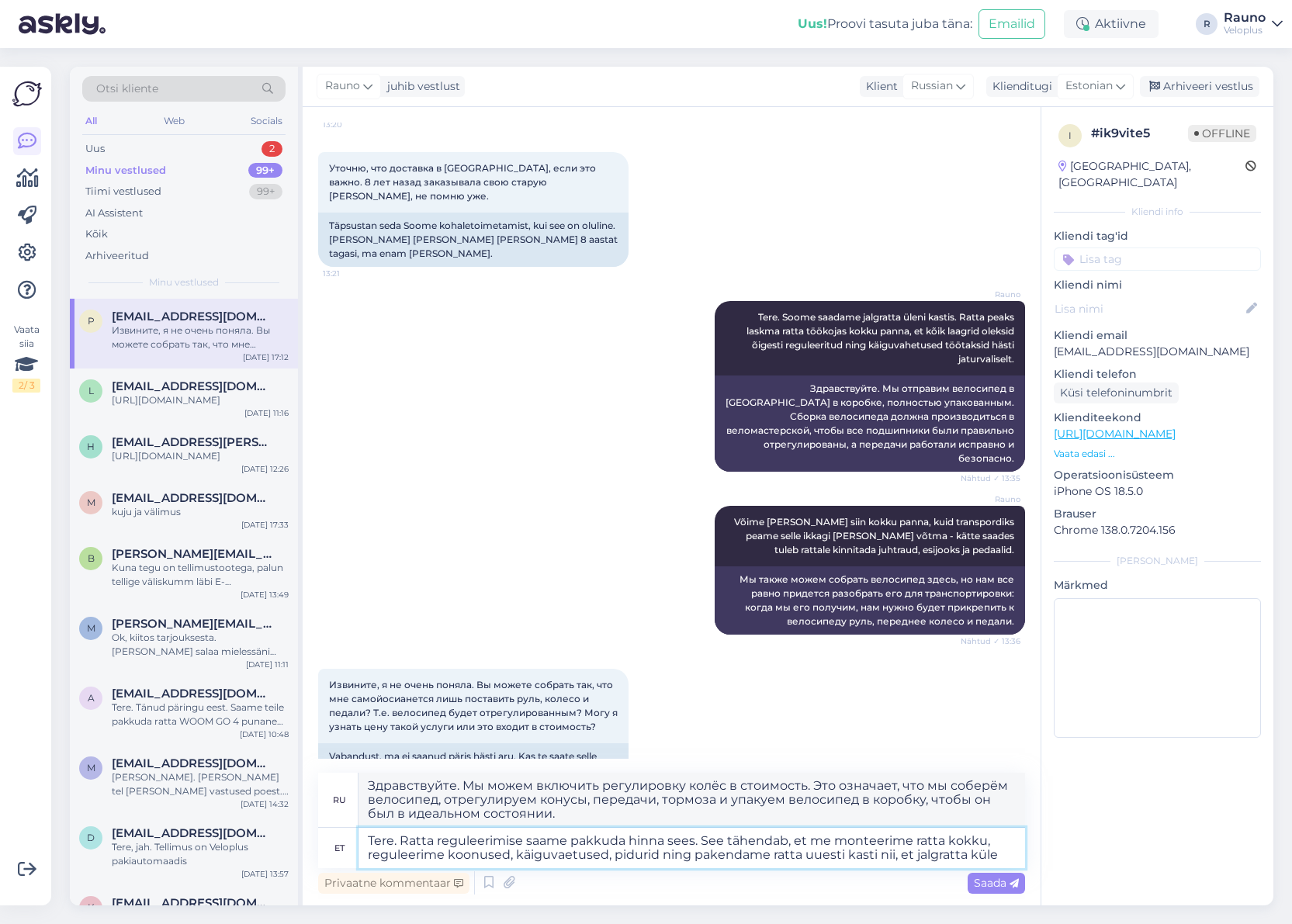
type textarea "Tere. Ratta reguleerimise saame pakkuda hinna sees. See tähendab, et me monteer…"
type textarea "Здравствуйте. Мы можем включить регулировку колёс в стоимость. Это означает, чт…"
type textarea "Tere. Ratta reguleerimise saame pakkuda hinna sees. See tähendab, et me monteer…"
type textarea "Здравствуйте. Мы можем включить регулировку колеса в стоимость. Это означает, ч…"
type textarea "Tere. Ratta reguleerimise saame pakkuda hinna sees. See tähendab, et me monteer…"
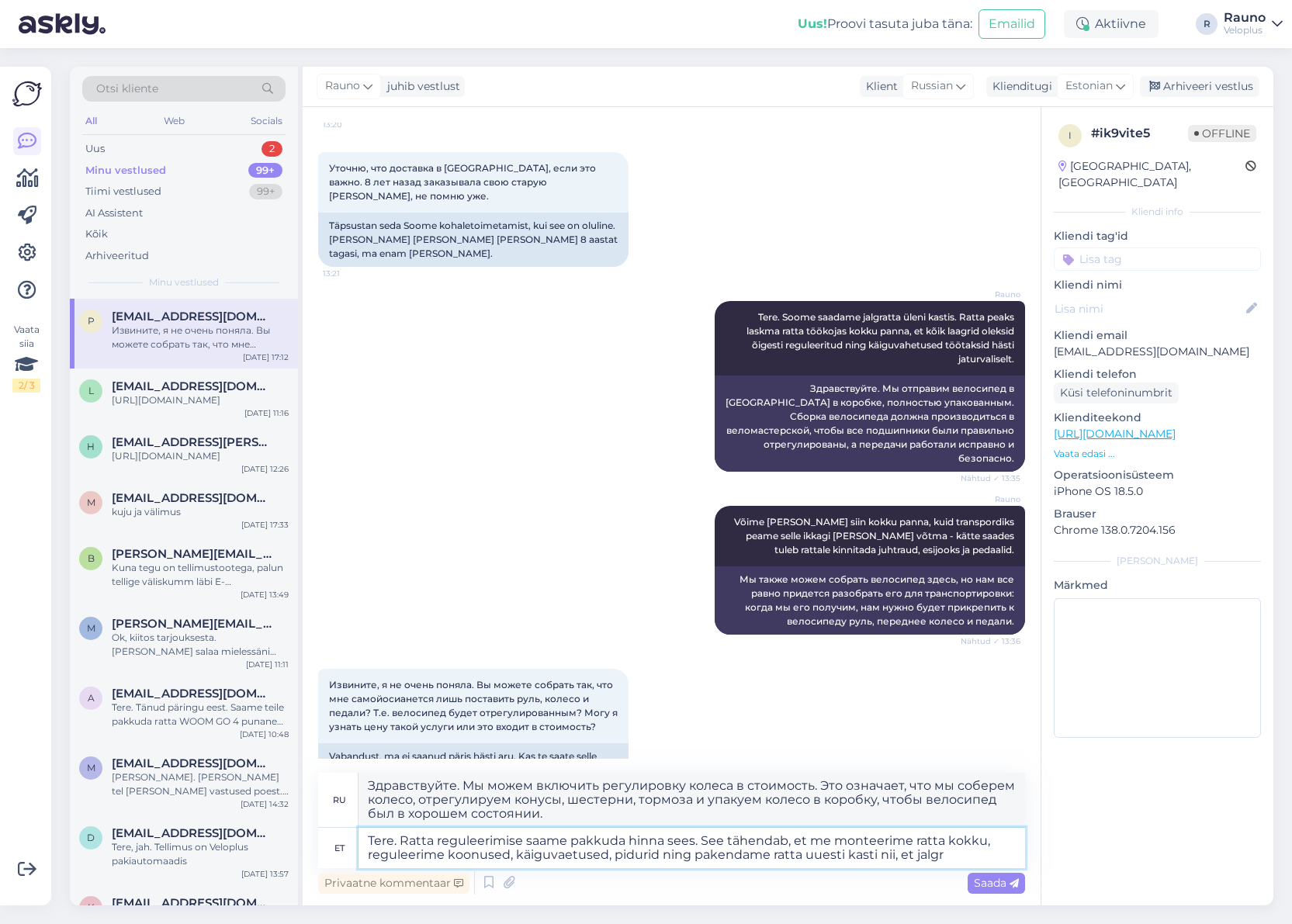
type textarea "Здравствуйте. Мы можем включить регулировку колёс в стоимость. Это означает, чт…"
type textarea "Tere. Ratta reguleerimise saame pakkuda hinna sees. See tähendab, et me monteer…"
type textarea "Здравствуйте. Мы можем включить регулировку колеса в стоимость. Это означает, ч…"
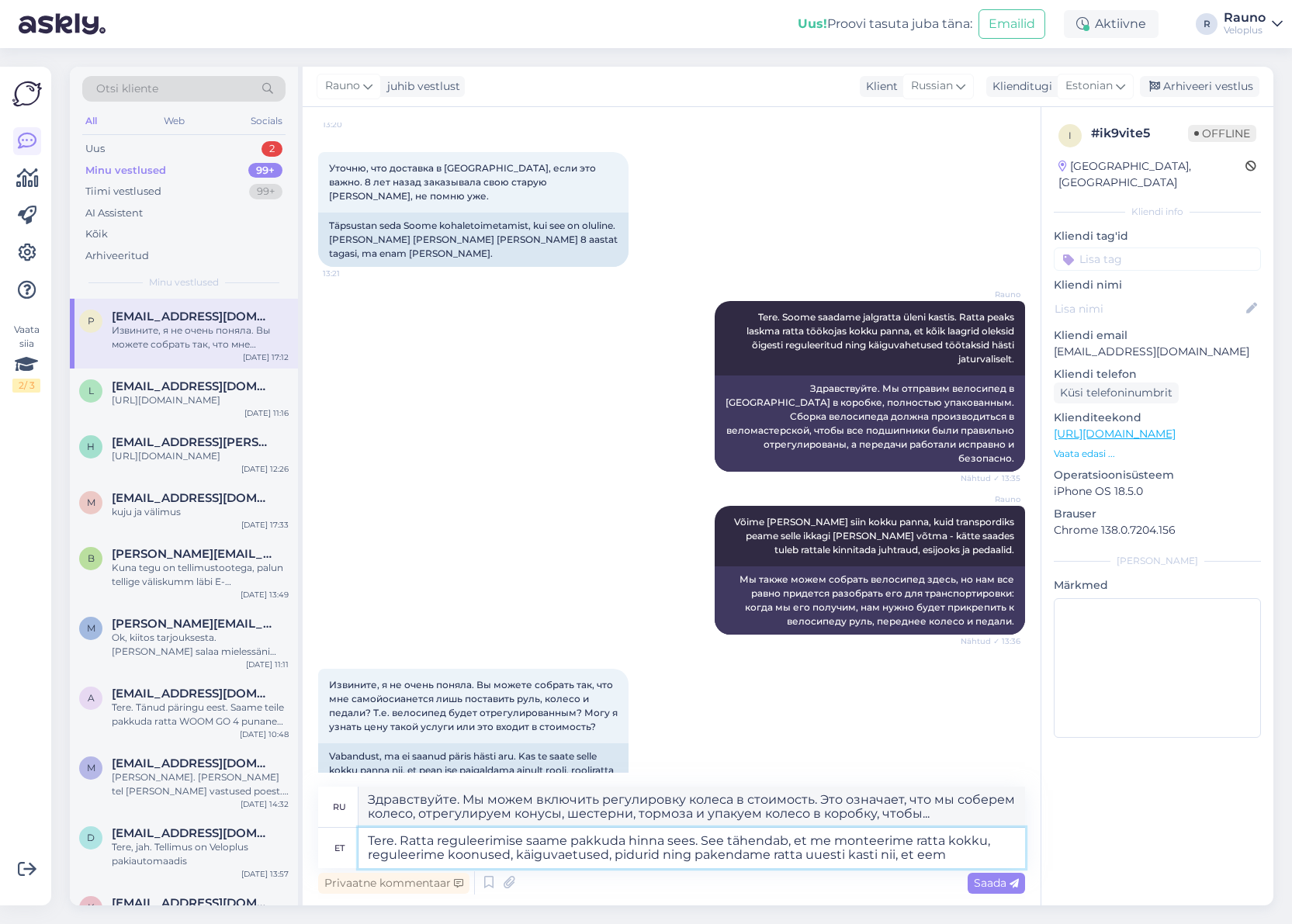
type textarea "Tere. Ratta reguleerimise saame pakkuda hinna sees. See tähendab, et me monteer…"
type textarea "Здравствуйте. Мы можем включить регулировку колеса в стоимость. Это означает, ч…"
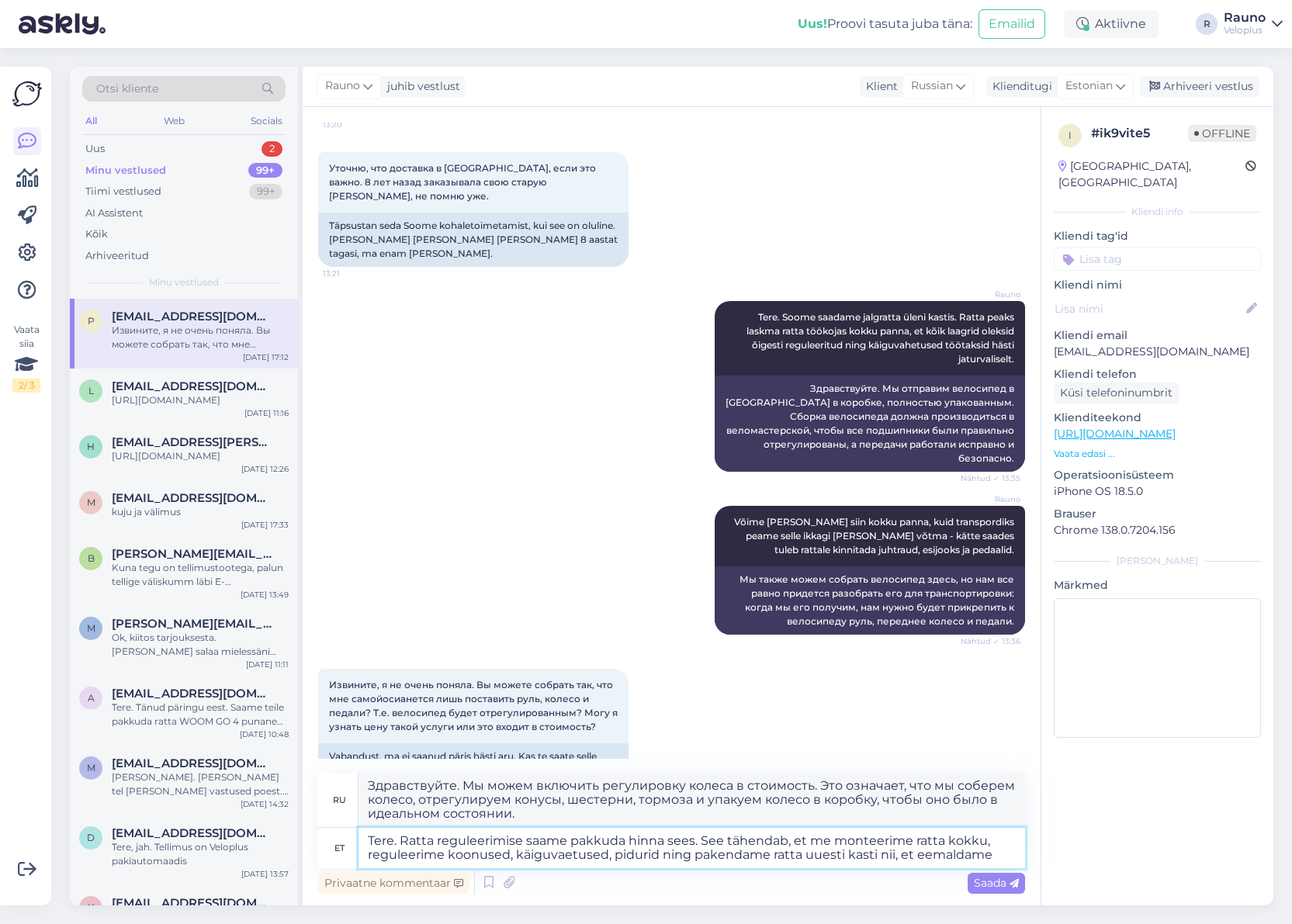
type textarea "Tere. Ratta reguleerimise saame pakkuda hinna sees. See tähendab, et me monteer…"
type textarea "Здравствуйте. Мы можем включить регулировку колеса в стоимость. Это означает, ч…"
type textarea "Tere. Ratta reguleerimise saame pakkuda hinna sees. See tähendab, et me monteer…"
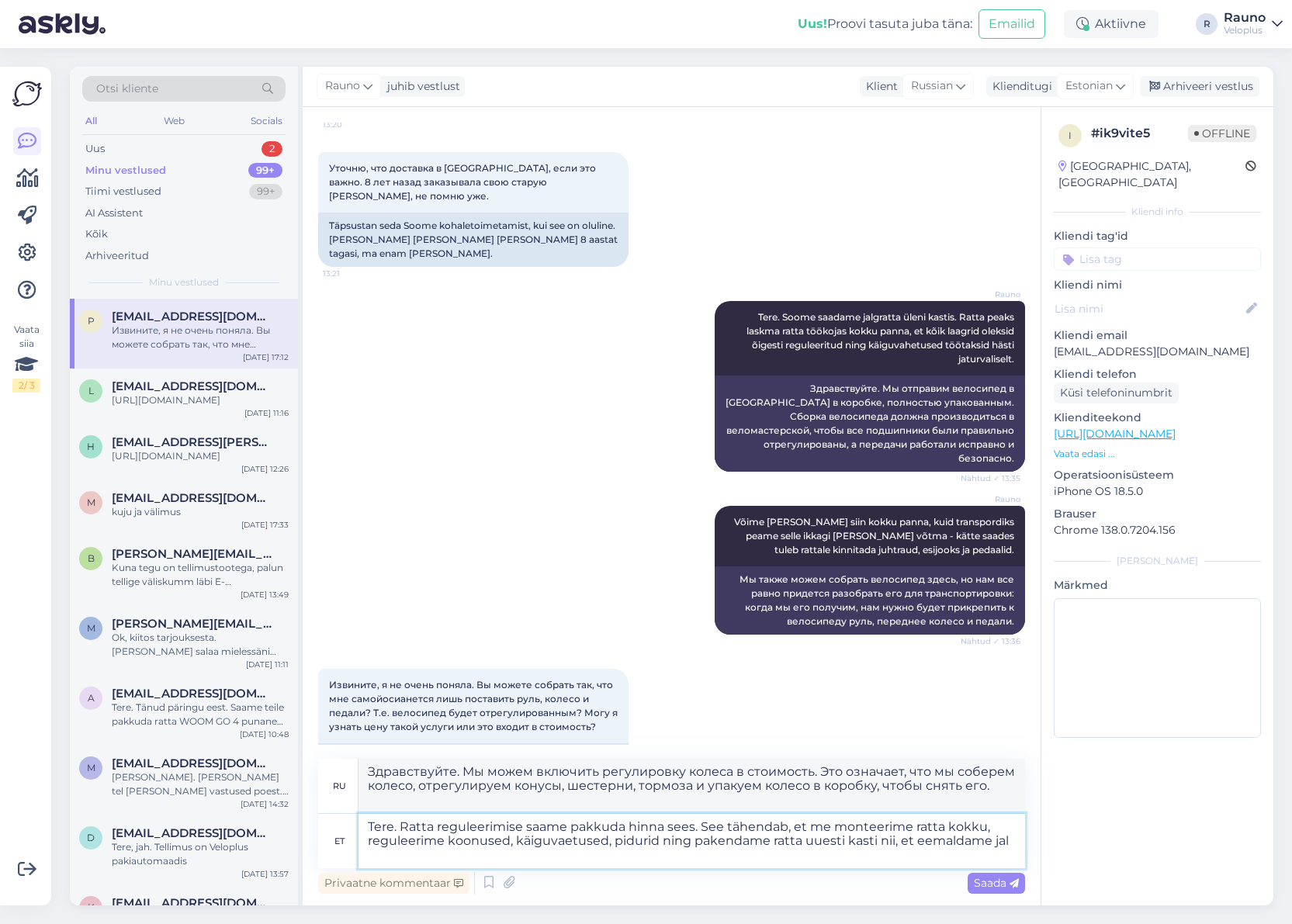
type textarea "Здравствуйте. Мы можем включить регулировку колеса в стоимость. Это означает, ч…"
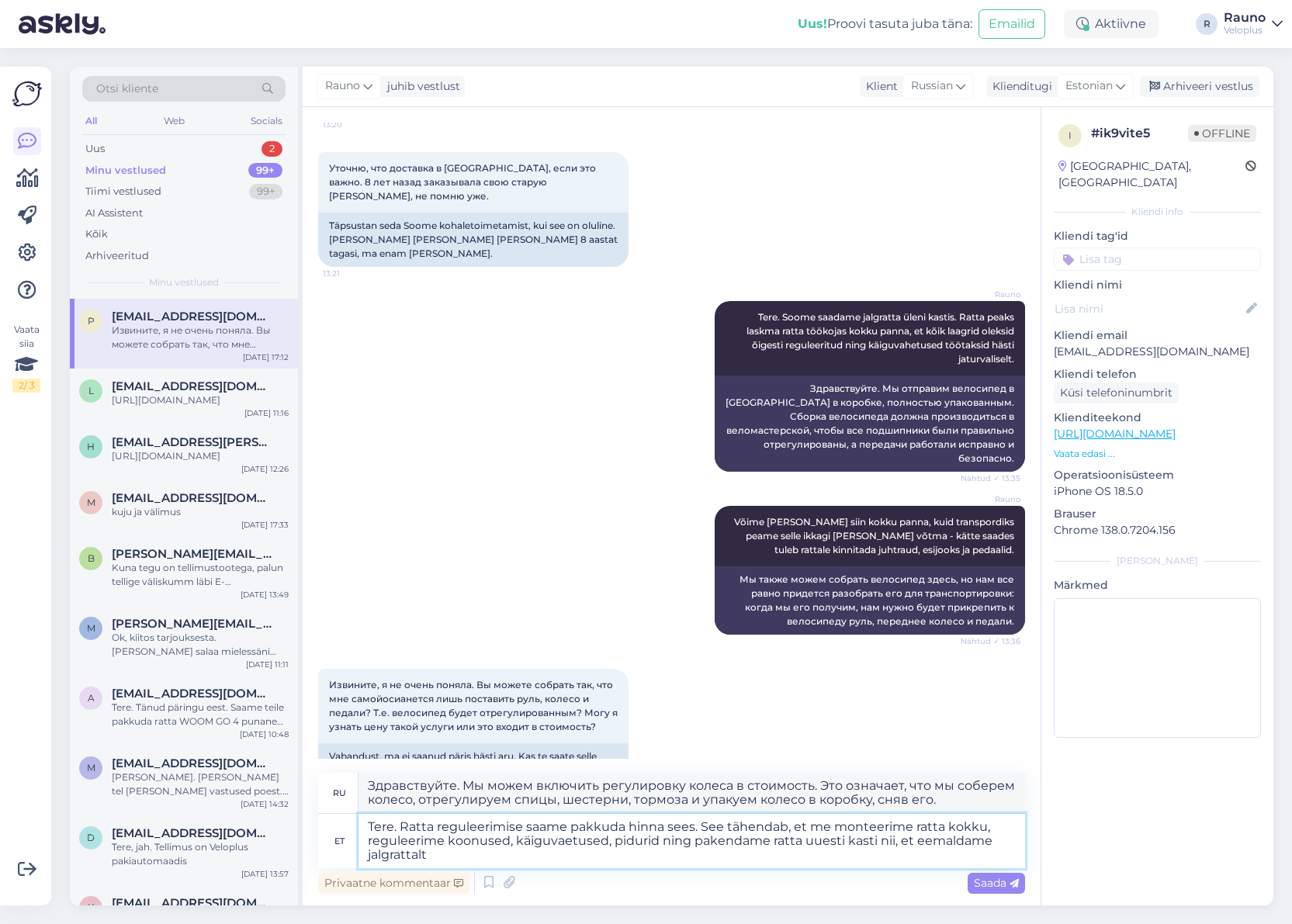
type textarea "Tere. Ratta reguleerimise saame pakkuda hinna sees. See tähendab, et me monteer…"
type textarea "Здравствуйте. Мы можем включить регулировку колеса в стоимость. Это означает, ч…"
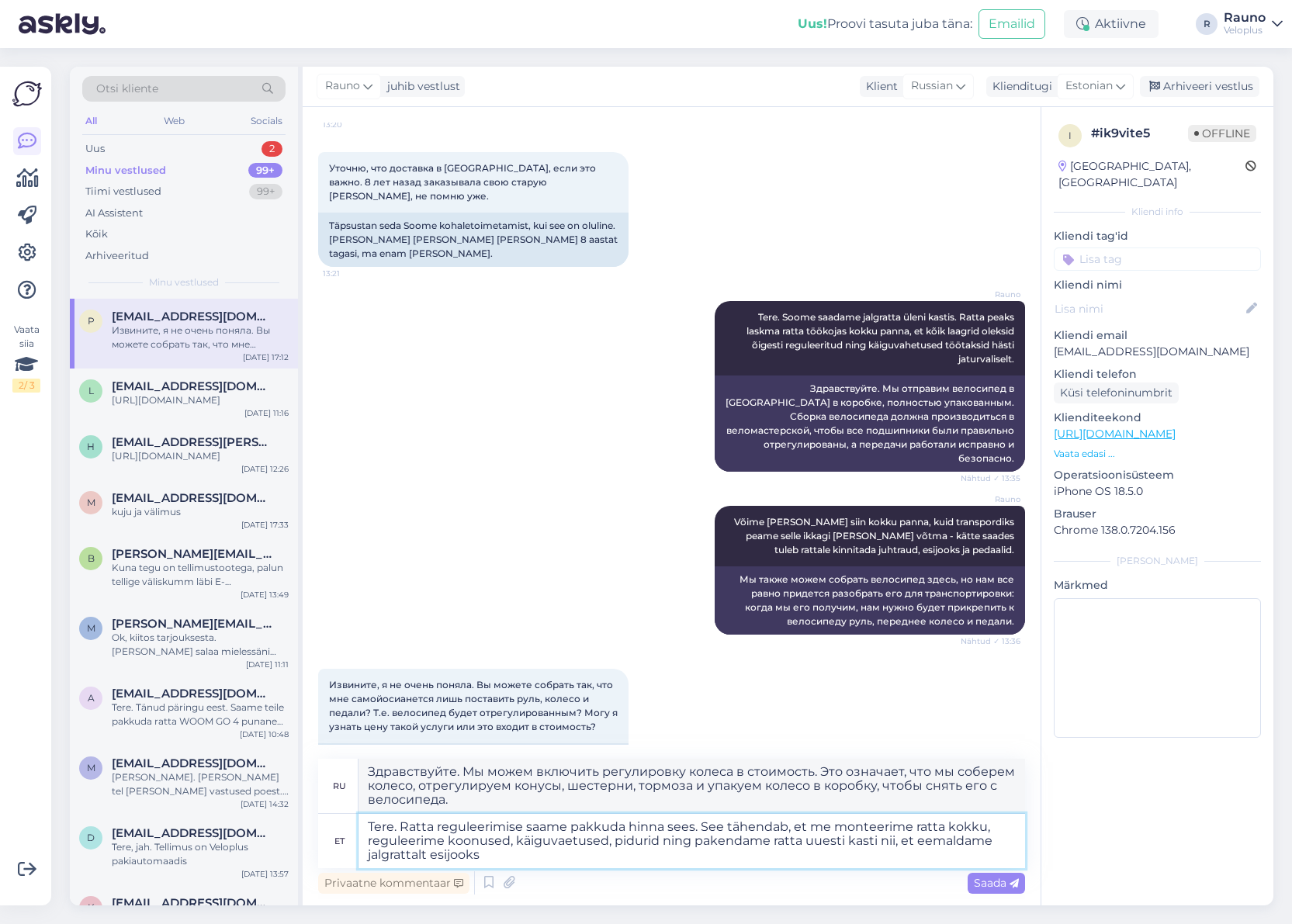
type textarea "Tere. Ratta reguleerimise saame pakkuda hinna sees. See tähendab, et me monteer…"
type textarea "Здравствуйте. Мы можем включить регулировку колёс в стоимость. Это означает, чт…"
type textarea "Tere. Ratta reguleerimise saame pakkuda hinna sees. See tähendab, et me monteer…"
type textarea "Здравствуйте! Мы можем включить регулировку колёс в стоимость. Это означает, чт…"
type textarea "Tere. Ratta reguleerimise saame pakkuda hinna sees. See tähendab, et me monteer…"
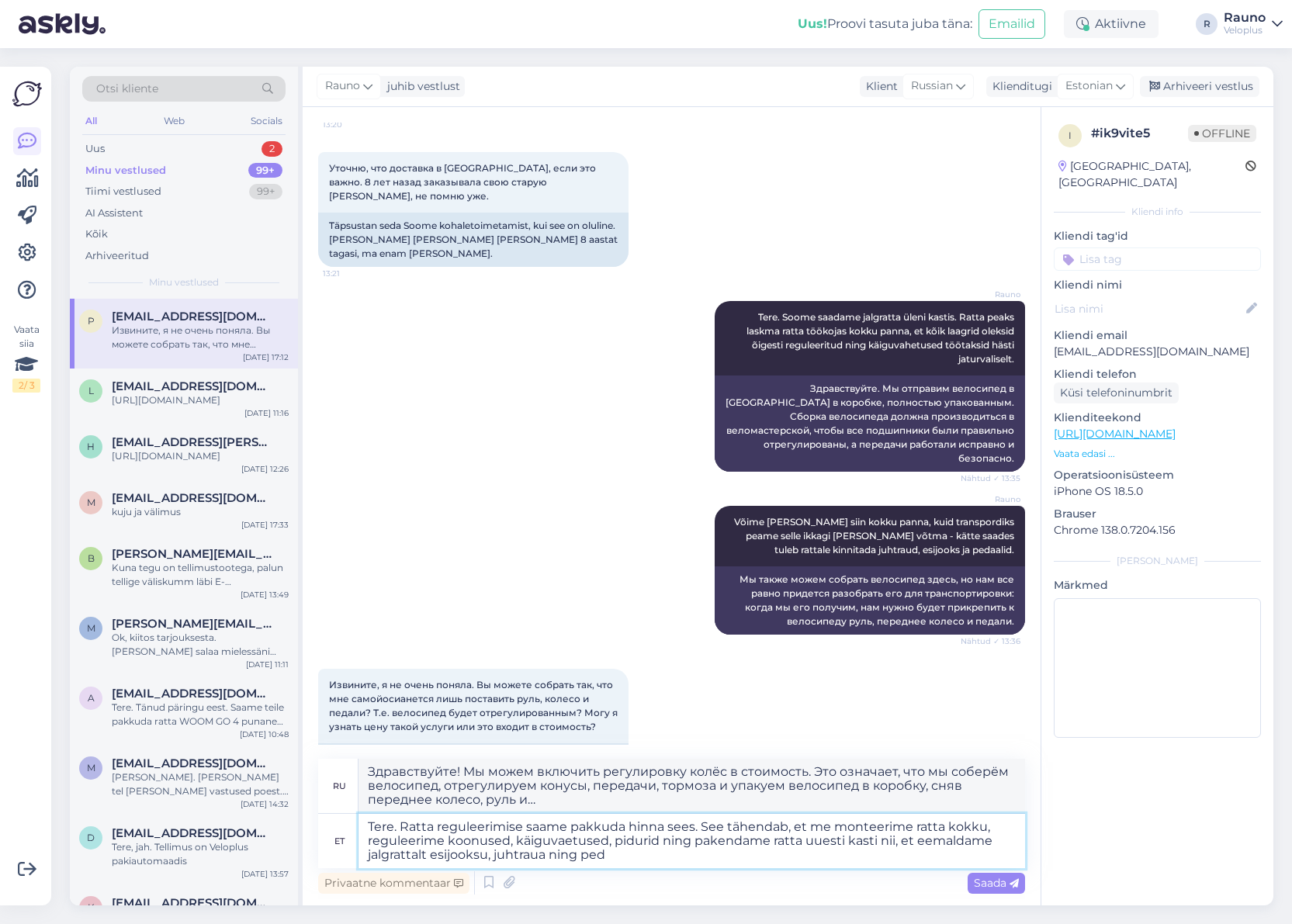
type textarea "Здравствуйте. Мы можем включить регулировку колёс в стоимость. Это означает, чт…"
type textarea "Tere. Ratta reguleerimise saame pakkuda hinna sees. See tähendab, et me monteer…"
type textarea "Здравствуйте! Мы можем включить регулировку колёс в стоимость. Это означает, чт…"
type textarea "Tere. Ratta reguleerimise saame pakkuda hinna sees. See tähendab, et me monteer…"
type textarea "Здравствуйте! Мы можем включить регулировку колёс в стоимость. Это означает, чт…"
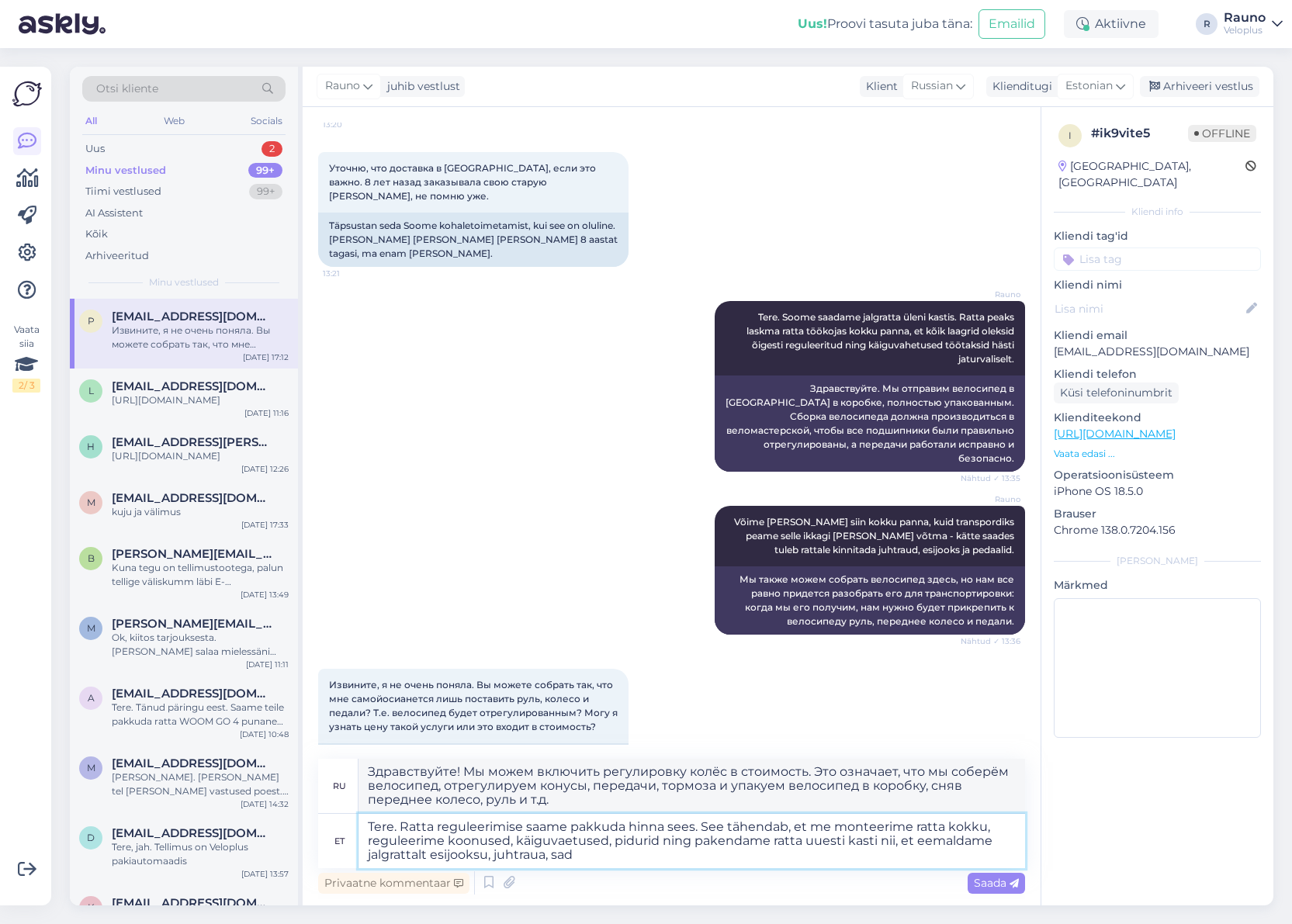
type textarea "Tere. Ratta reguleerimise saame pakkuda hinna sees. See tähendab, et me monteer…"
type textarea "Здравствуйте. Мы можем включить регулировку колёс в стоимость. Это означает, чт…"
type textarea "Tere. Ratta reguleerimise saame pakkuda hinna sees. See tähendab, et me monteer…"
type textarea "Здравствуйте. Мы можем включить регулировку велосипеда в стоимость. Это означае…"
type textarea "Tere. Ratta reguleerimise saame pakkuda hinna sees. See tähendab, et me monteer…"
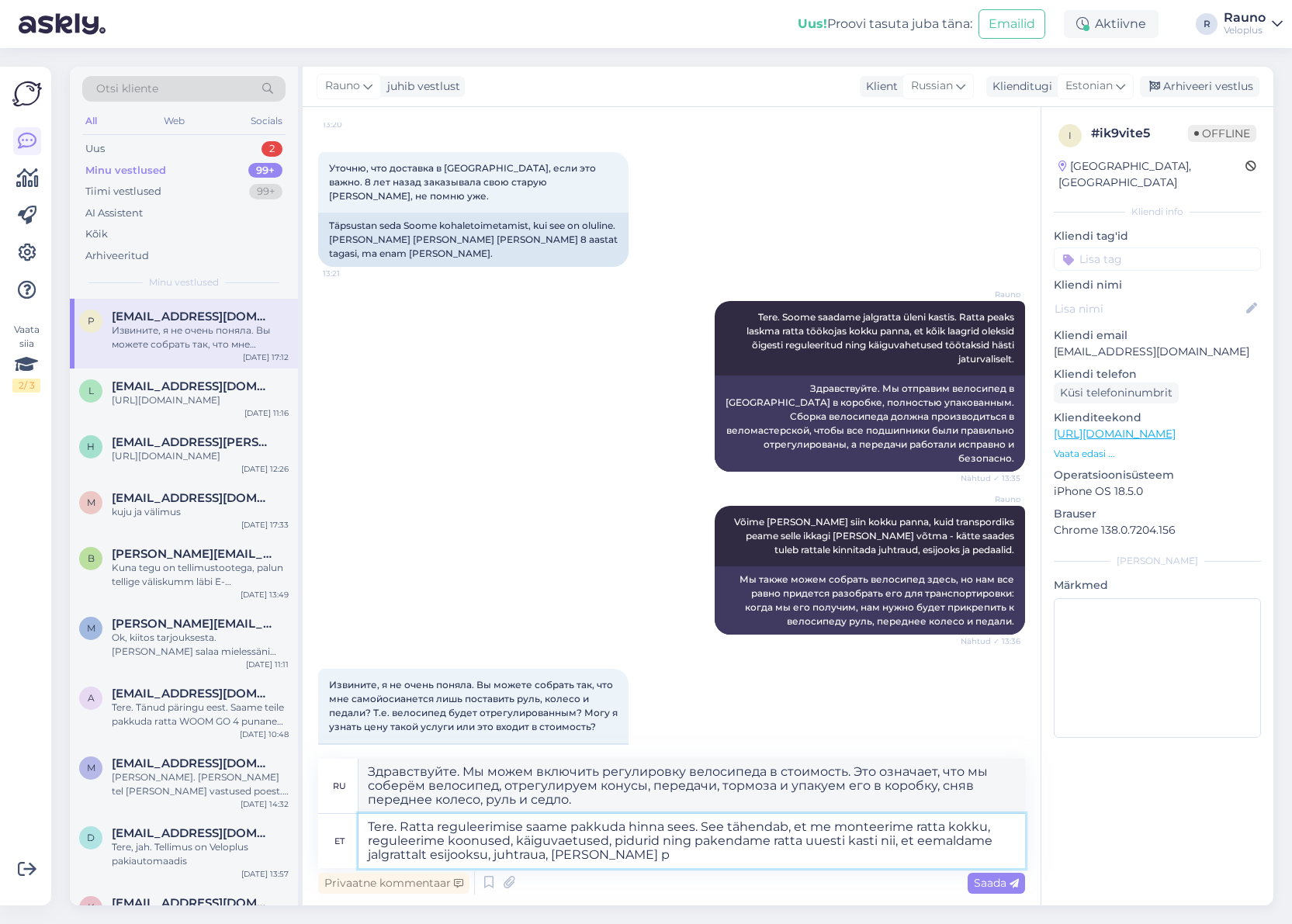
type textarea "Здравствуйте! Мы можем включить регулировку велосипеда в стоимость. Это означае…"
type textarea "Tere. Ratta reguleerimise saame pakkuda hinna sees. See tähendab, et me monteer…"
type textarea "Здравствуйте. Мы можем включить регулировку велосипеда в стоимость. Это означае…"
type textarea "Tere. Ratta reguleerimise saame pakkuda hinna sees. See tähendab, et me monteer…"
type textarea "Здравствуйте. Мы можем включить регулировку колёс в стоимость. Это означает, чт…"
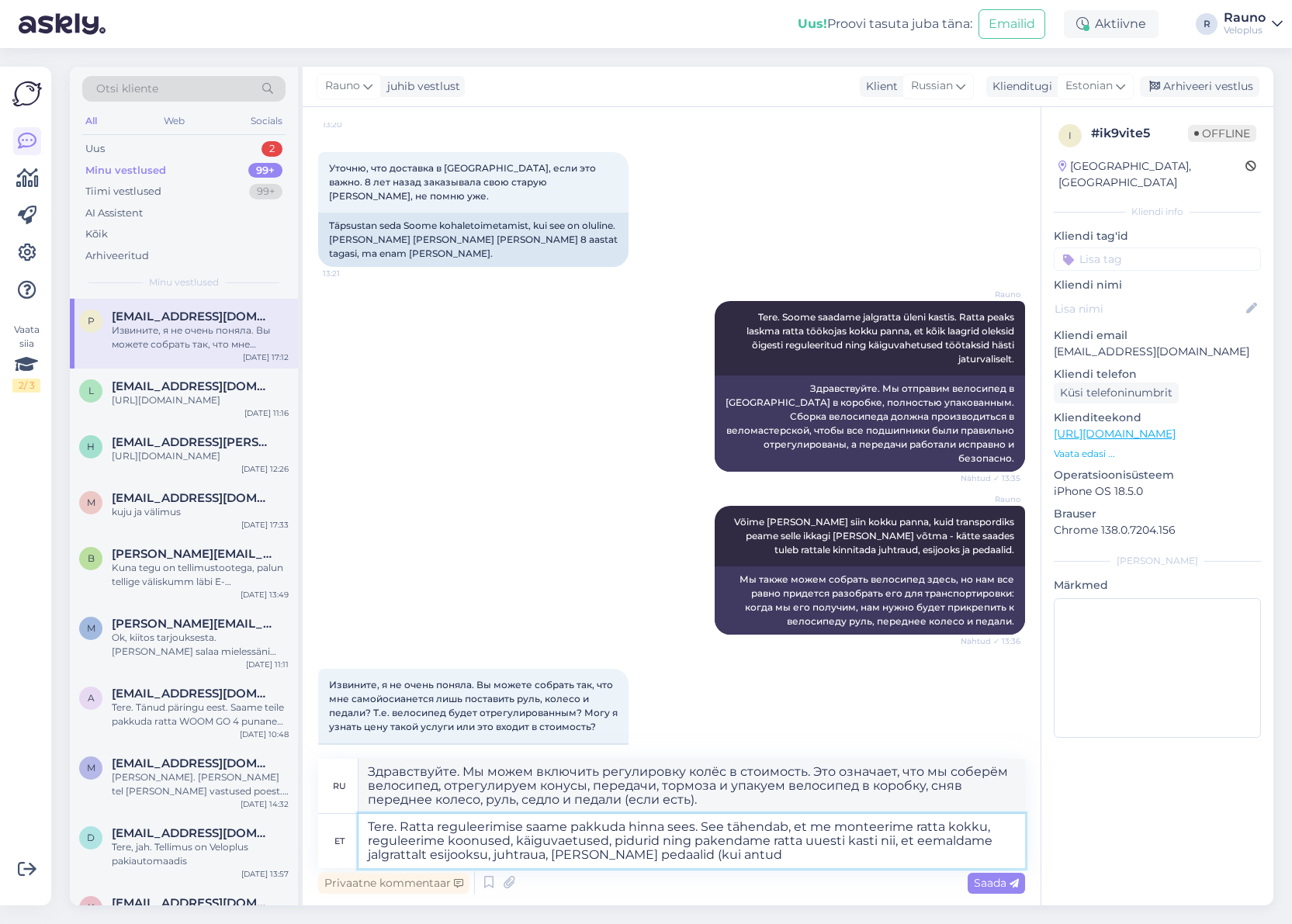
type textarea "Tere. Ratta reguleerimise saame pakkuda hinna sees. See tähendab, et me monteer…"
type textarea "Здравствуйте. Мы можем включить регулировку велосипеда в стоимость. Это означае…"
type textarea "Tere. Ratta reguleerimise saame pakkuda hinna sees. See tähendab, et me monteer…"
type textarea "Здравствуйте. Мы можем включить регулировку колёс в стоимость. Это означает, чт…"
type textarea "Tere. Ratta reguleerimise saame pakkuda hinna sees. See tähendab, et me monteer…"
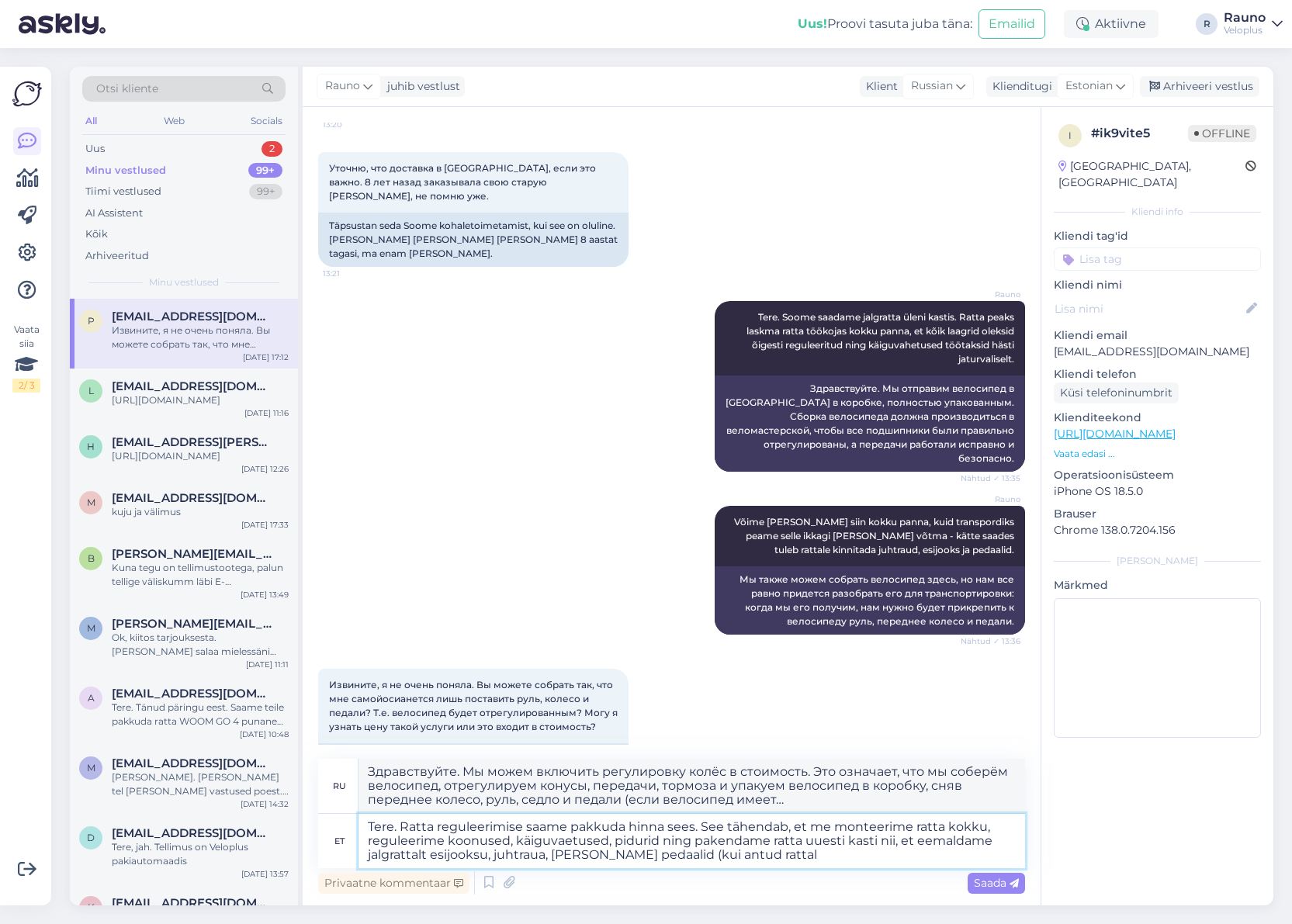
type textarea "Здравствуйте. Мы можем включить регулировку колёс в стоимость. Это означает, чт…"
type textarea "Tere. Ratta reguleerimise saame pakkuda hinna sees. See tähendab, et me monteer…"
type textarea "Здравствуйте. Мы можем включить регулировку колёс в стоимость. Это означает, чт…"
type textarea "Tere. Ratta reguleerimise saame pakkuda hinna sees. See tähendab, et me monteer…"
type textarea "Здравствуйте. Мы можем включить регулировку велосипеда в стоимость. Это означае…"
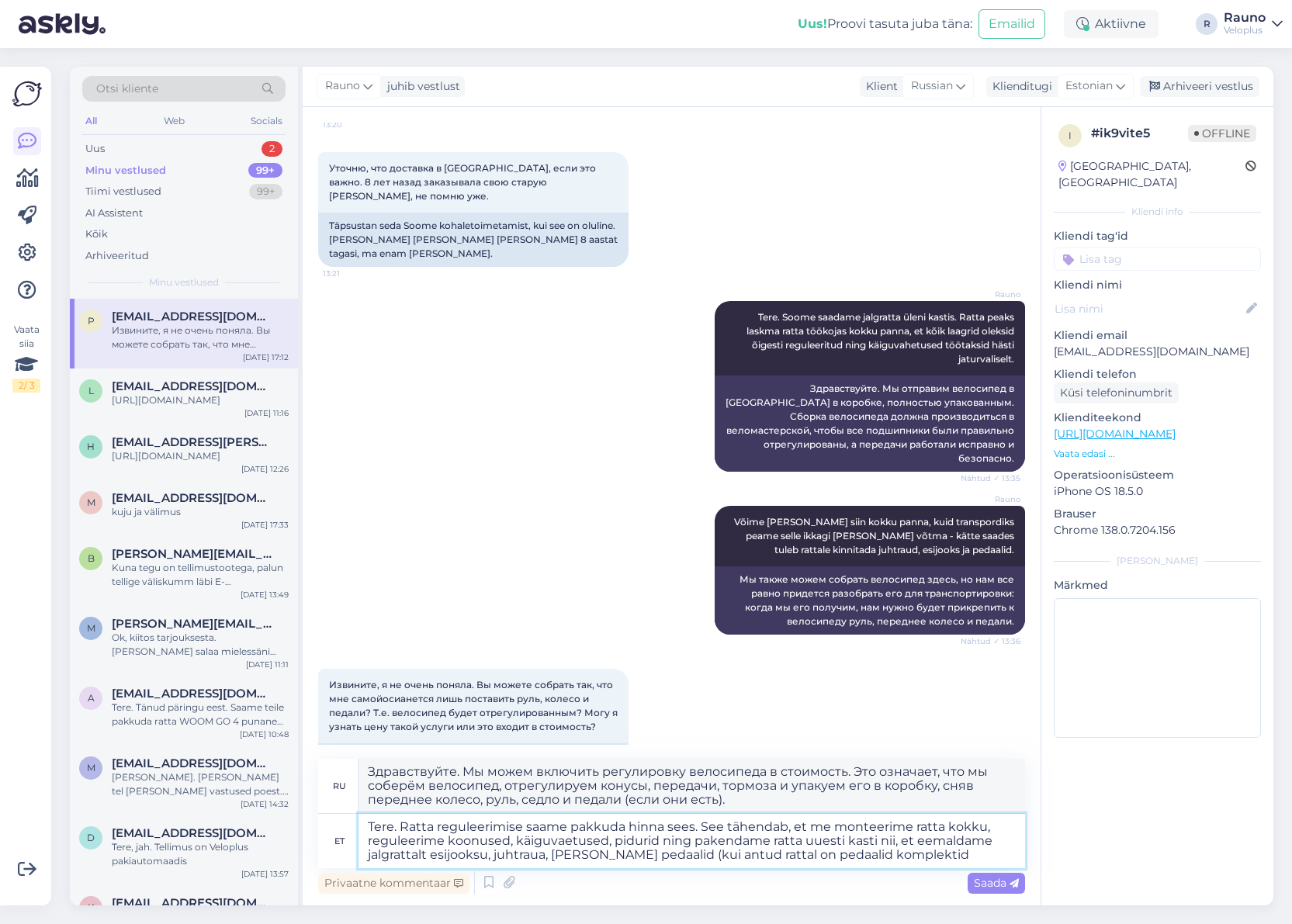
type textarea "Tere. Ratta reguleerimise saame pakkuda hinna sees. See tähendab, et me monteer…"
type textarea "Здравствуйте. Мы можем включить регулировку велосипеда в стоимость. Это означае…"
type textarea "Tere. Ratta reguleerimise saame pakkuda hinna sees. See tähendab, et me monteer…"
type textarea "Здравствуйте. Мы можем включить регулировку велосипеда в стоимость. Это означае…"
click at [565, 838] on textarea "Tere. Ratta reguleerimise saame pakkuda hinna sees. See tähendab, et me monteer…" at bounding box center [692, 840] width 666 height 54
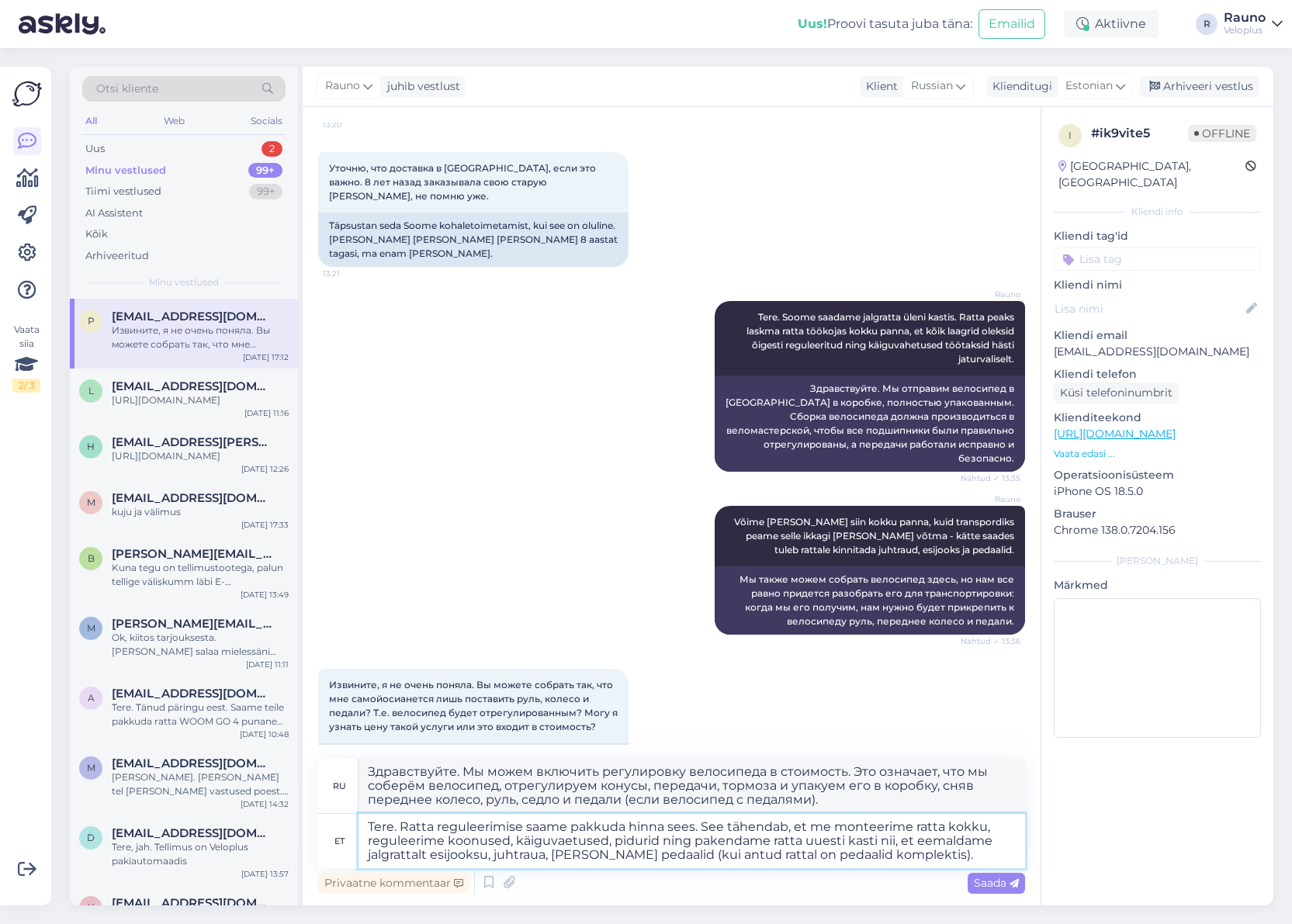
type textarea "Tere. Ratta reguleerimise saame pakkuda hinna sees. See tähendab, et me monteer…"
type textarea "Здравствуйте. Мы можем включить регулировку велосипеда в стоимость. Это означае…"
click at [615, 840] on textarea "Tere. Ratta reguleerimise saame pakkuda hinna sees. See tähendab, et me monteer…" at bounding box center [692, 840] width 666 height 54
type textarea "Tere. Ratta reguleerimise saame pakkuda hinna sees. See tähendab, et me monteer…"
type textarea "Здравствуйте. Мы можем включить регулировку велосипеда в стоимость. Это означае…"
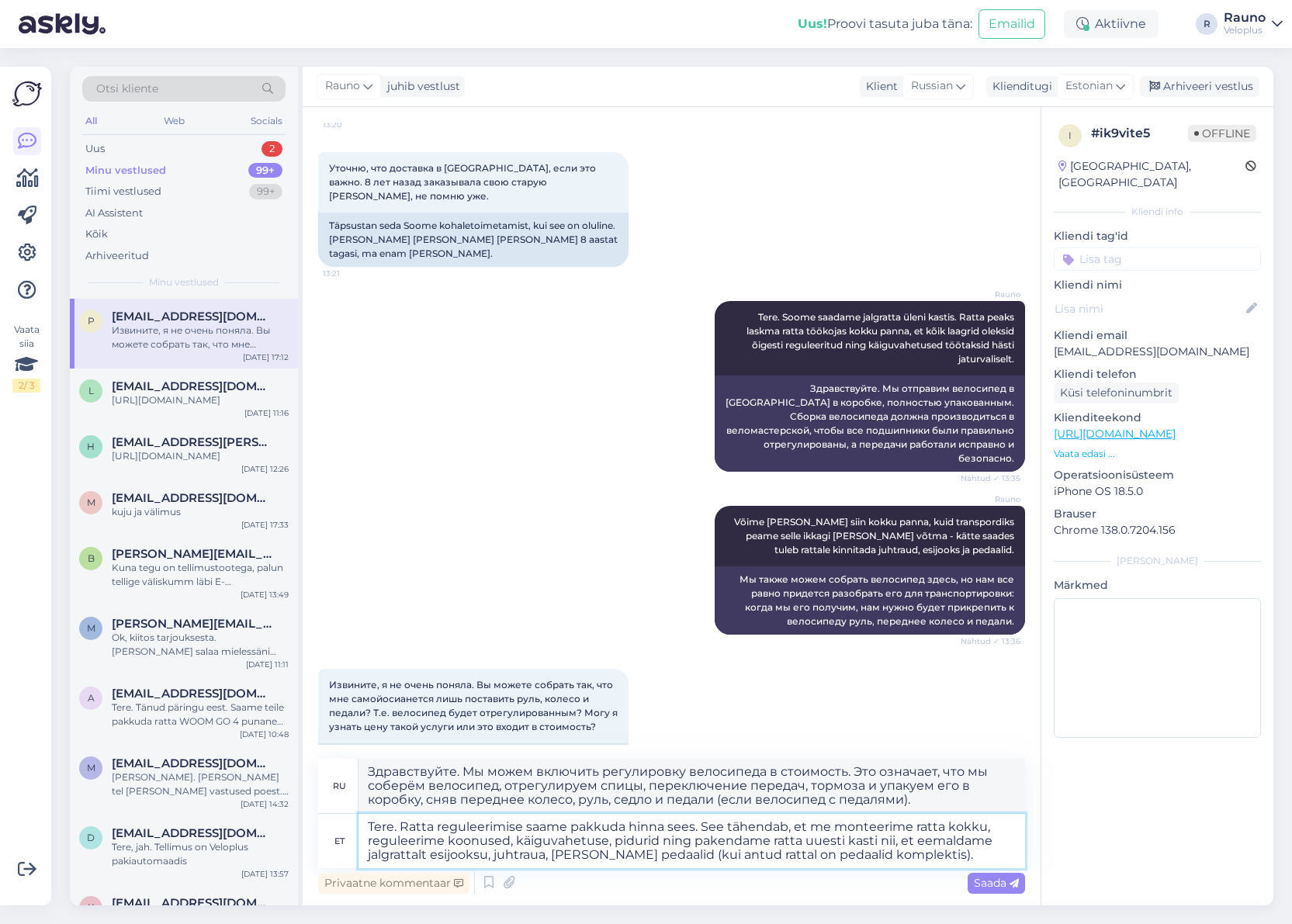
click at [771, 838] on textarea "Tere. Ratta reguleerimise saame pakkuda hinna sees. See tähendab, et me monteer…" at bounding box center [692, 840] width 666 height 54
type textarea "Tere. Ratta reguleerimise saame pakkuda hinna sees. See tähendab, et me monteer…"
type textarea "Здравствуйте. Мы можем включить регулировку колёс в стоимость. Это означает, чт…"
type textarea "Tere. Ratta reguleerimise saame pakkuda hinna sees. See tähendab, et me monteer…"
type textarea "Здравствуйте. Мы можем включить регулировку велосипеда в стоимость. Это означае…"
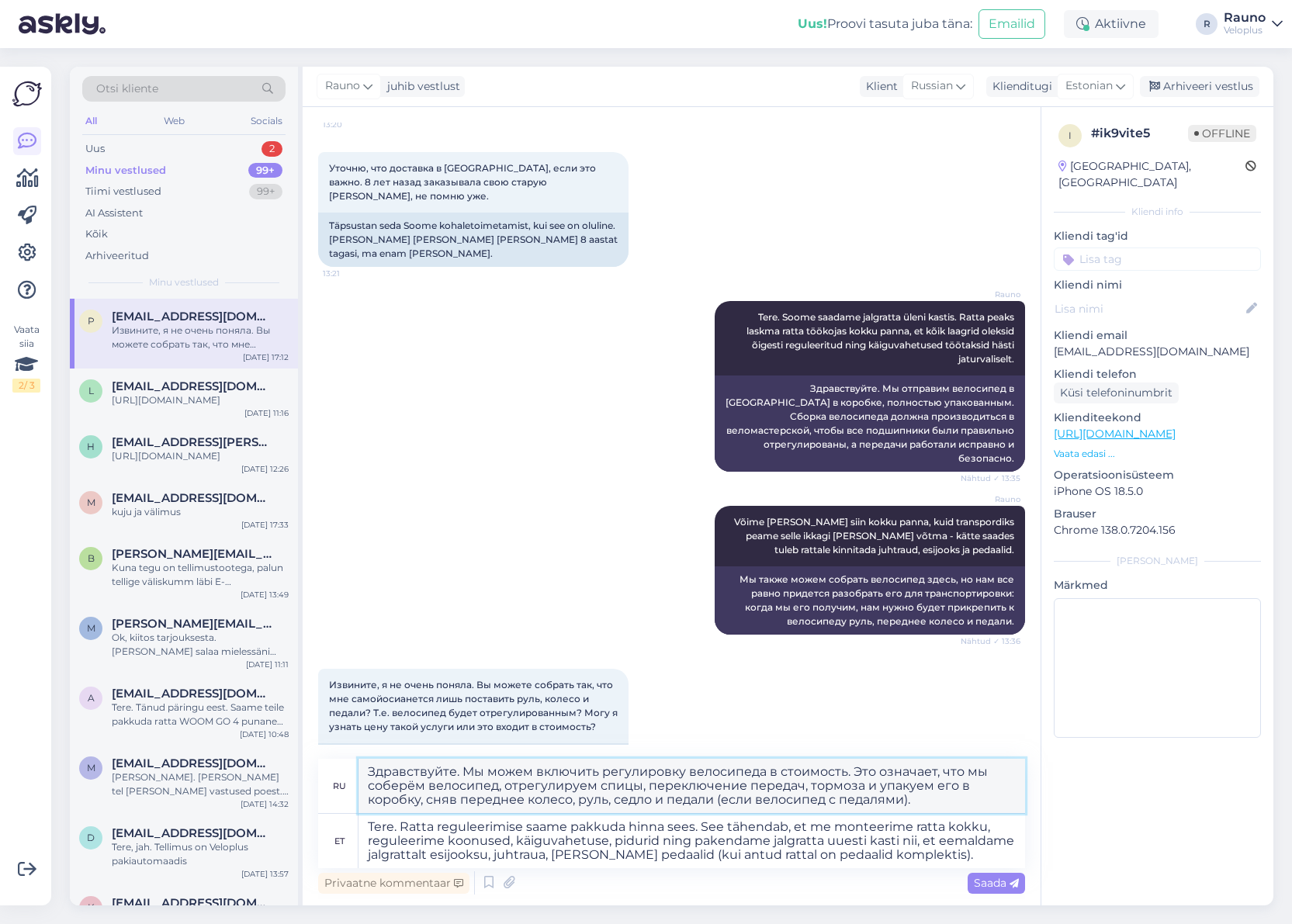
drag, startPoint x: 391, startPoint y: 774, endPoint x: 927, endPoint y: 801, distance: 536.7
click at [927, 801] on textarea "Здравствуйте. Мы можем включить регулировку велосипеда в стоимость. Это означае…" at bounding box center [692, 785] width 666 height 54
click at [479, 841] on textarea "Tere. Ratta reguleerimise saame pakkuda hinna sees. See tähendab, et me monteer…" at bounding box center [692, 840] width 666 height 54
click at [480, 841] on textarea "Tere. Ratta reguleerimise saame pakkuda hinna sees. See tähendab, et me monteer…" at bounding box center [692, 840] width 666 height 54
type textarea "Tere. Ratta reguleerimise saame pakkuda hinna sees. See tähendab, et me monteer…"
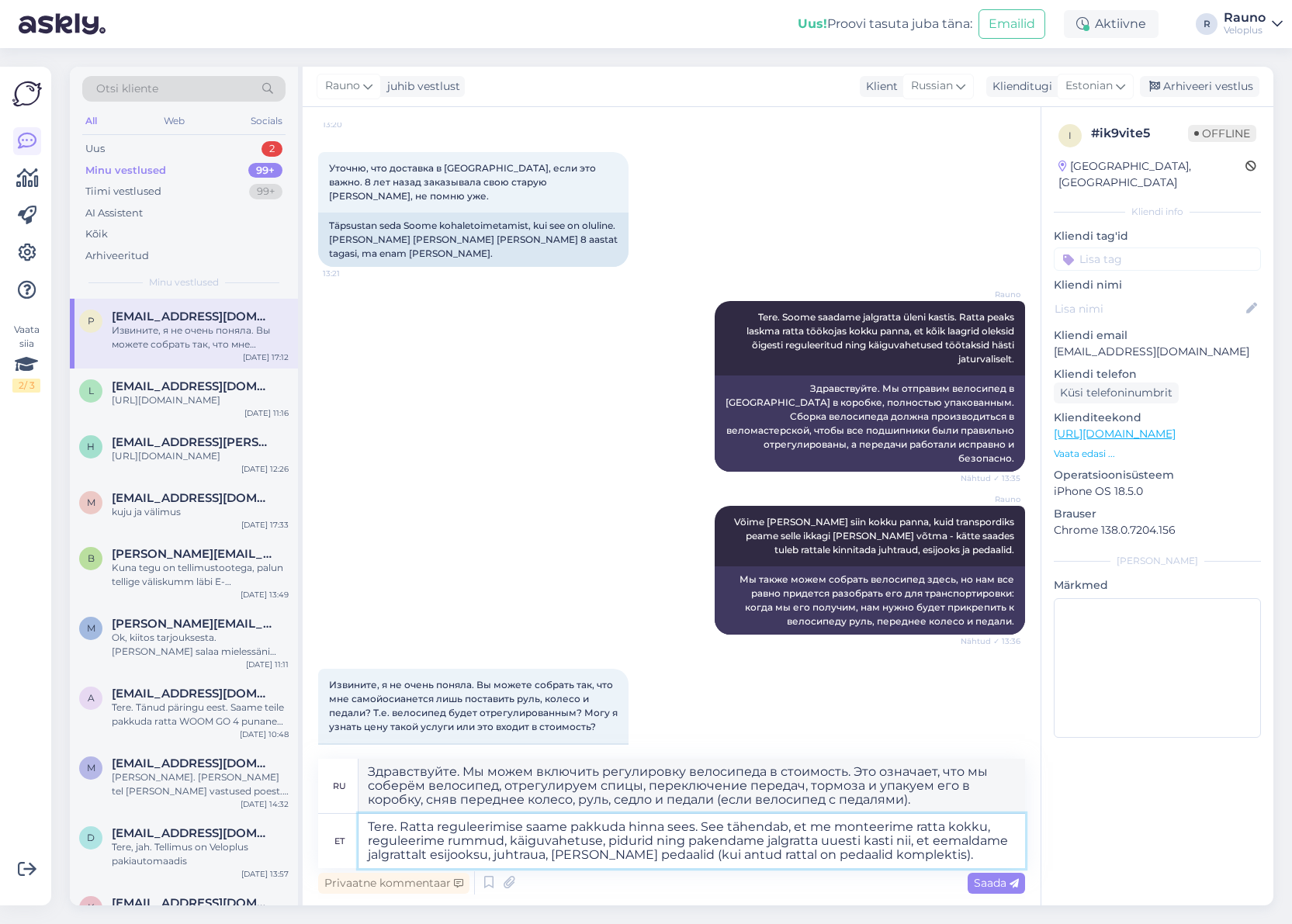
type textarea "Здравствуйте. Мы можем включить регулировку велосипеда в стоимость. Это означае…"
type textarea "Tere. Ratta reguleerimise saame pakkuda hinna sees. See tähendab, et me monteer…"
click at [990, 884] on span "Saada" at bounding box center [996, 882] width 45 height 14
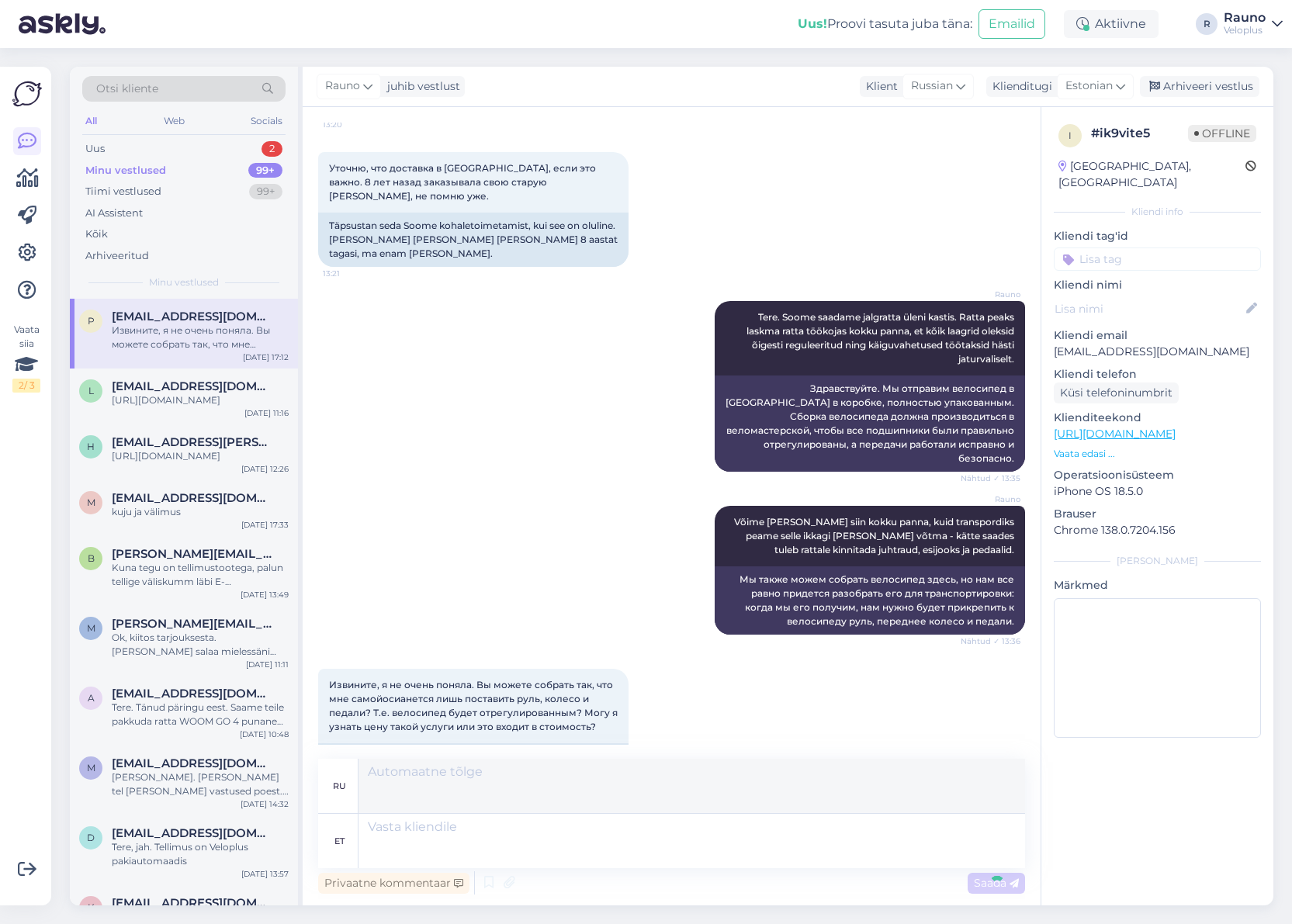
scroll to position [467, 0]
